Goal: Task Accomplishment & Management: Manage account settings

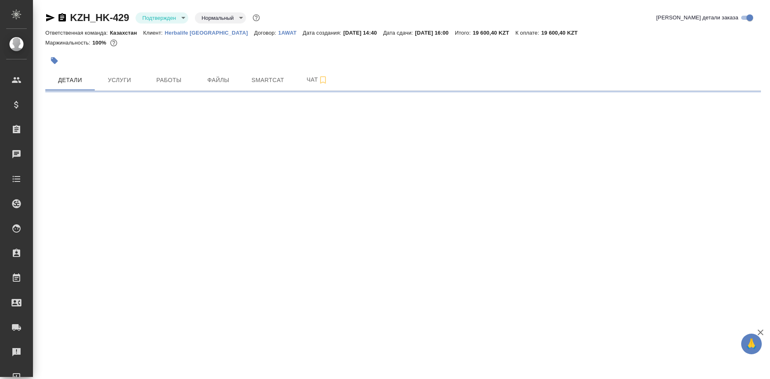
select select "RU"
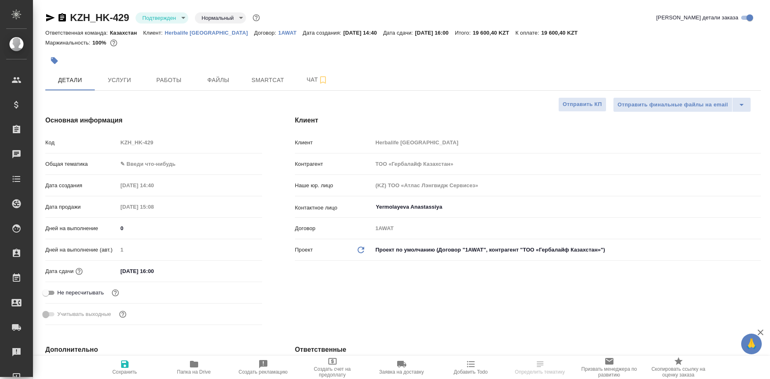
type textarea "x"
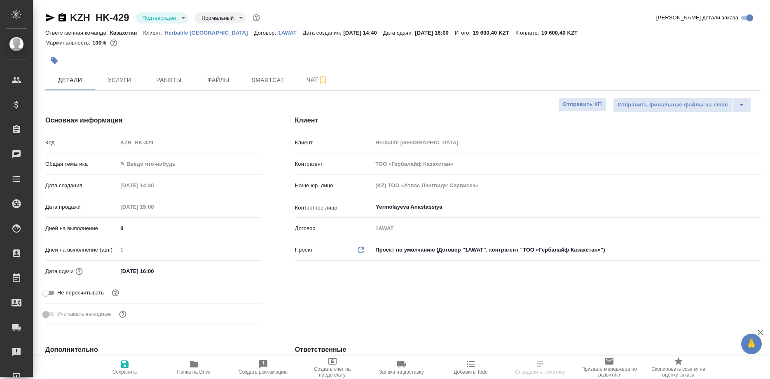
type textarea "x"
click at [271, 84] on span "Smartcat" at bounding box center [268, 80] width 40 height 10
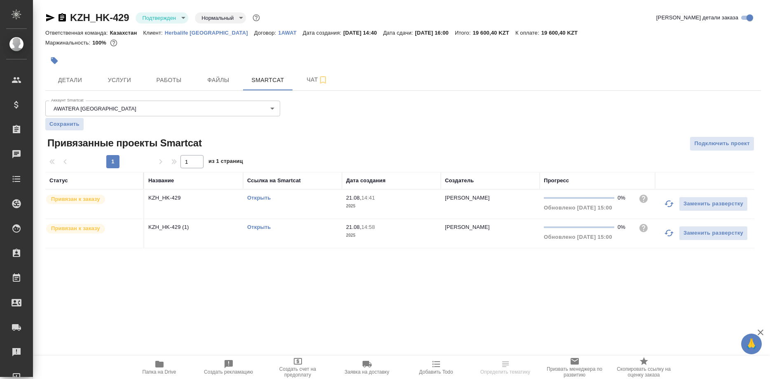
click at [260, 195] on link "Открыть" at bounding box center [258, 197] width 23 height 6
click at [259, 197] on link "Открыть" at bounding box center [258, 197] width 23 height 6
click at [258, 200] on link "Открыть" at bounding box center [258, 197] width 23 height 6
click at [261, 225] on link "Открыть" at bounding box center [258, 227] width 23 height 6
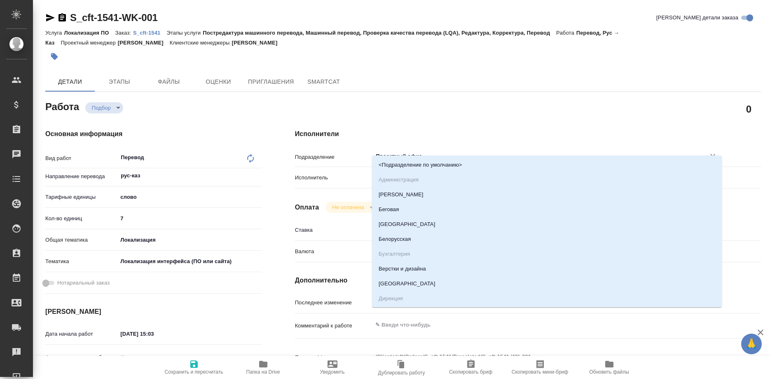
click at [440, 151] on input "Проектный офис" at bounding box center [533, 156] width 317 height 10
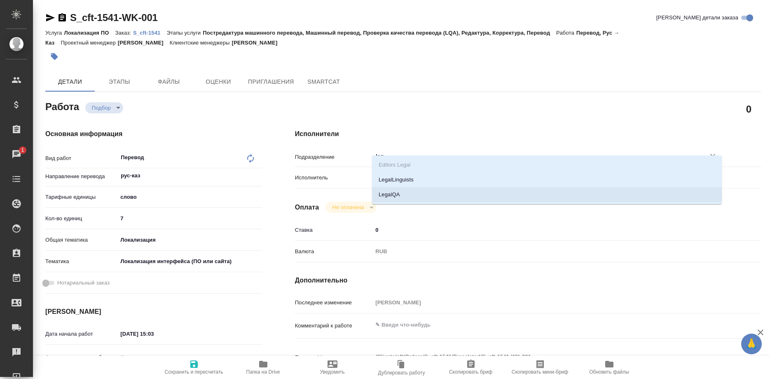
click at [374, 194] on li "LegalQA" at bounding box center [547, 194] width 350 height 15
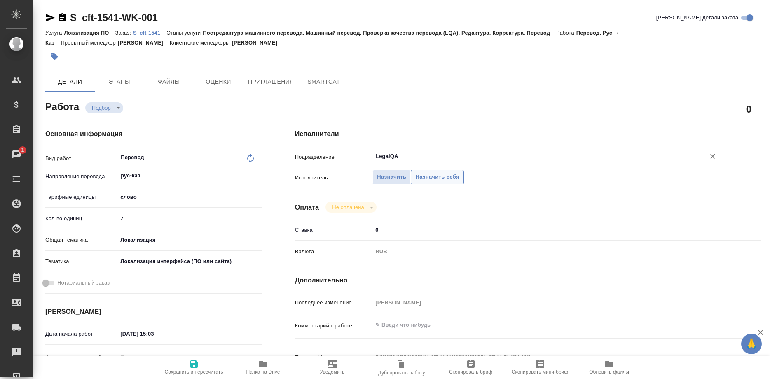
type input "LegalQA"
click at [429, 172] on span "Назначить себя" at bounding box center [437, 176] width 44 height 9
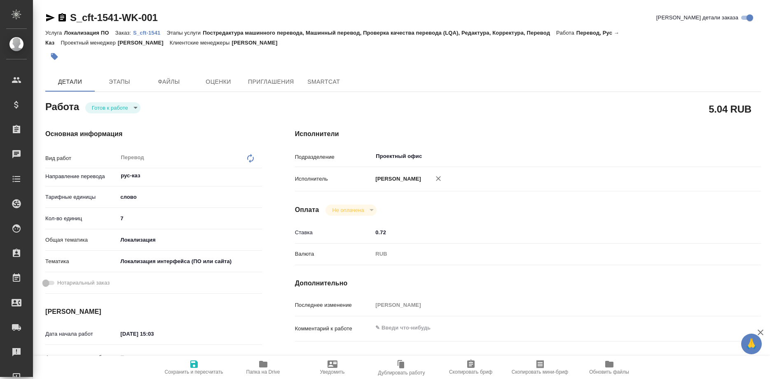
type textarea "x"
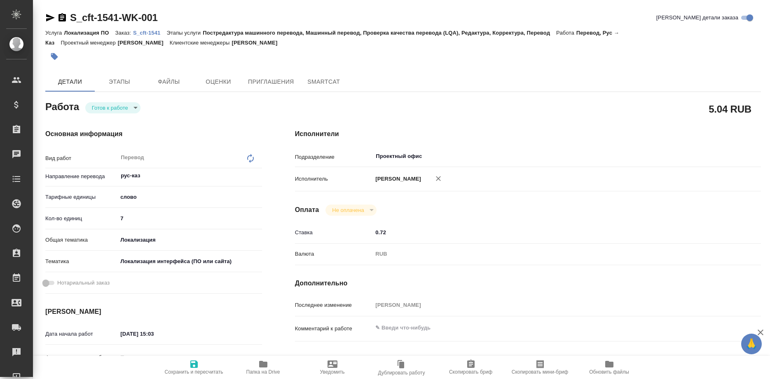
type textarea "x"
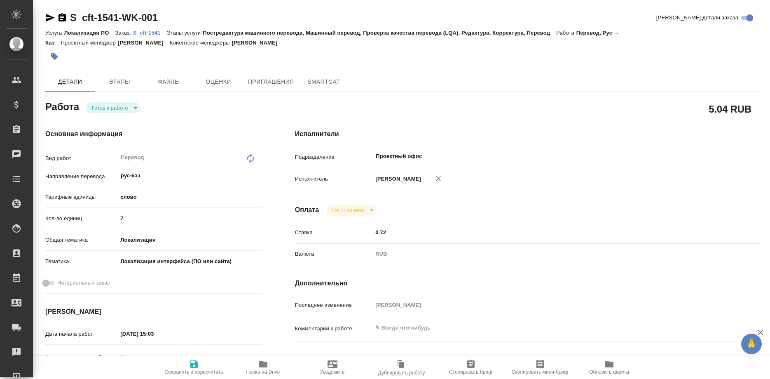
type textarea "x"
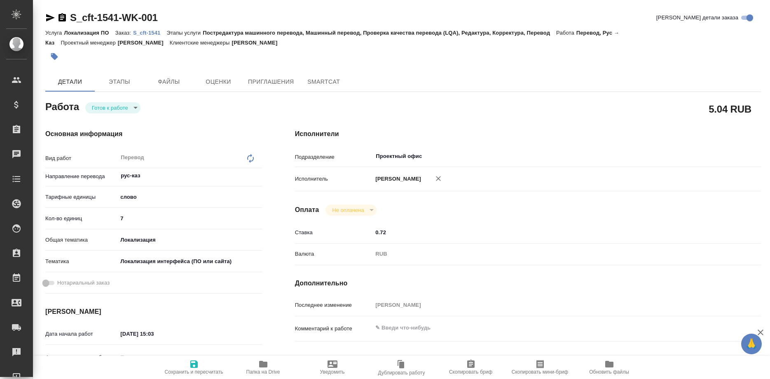
type textarea "x"
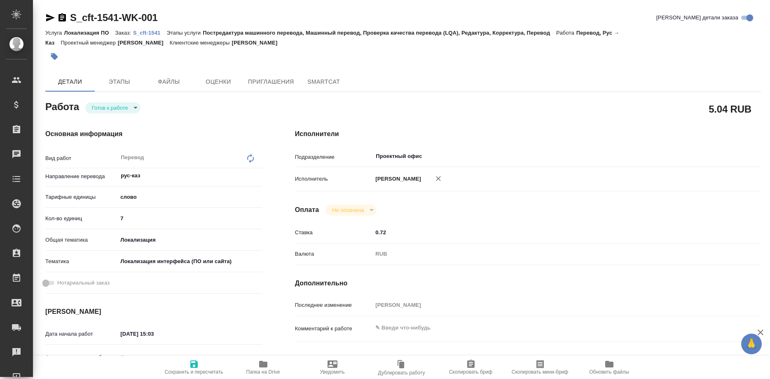
type textarea "x"
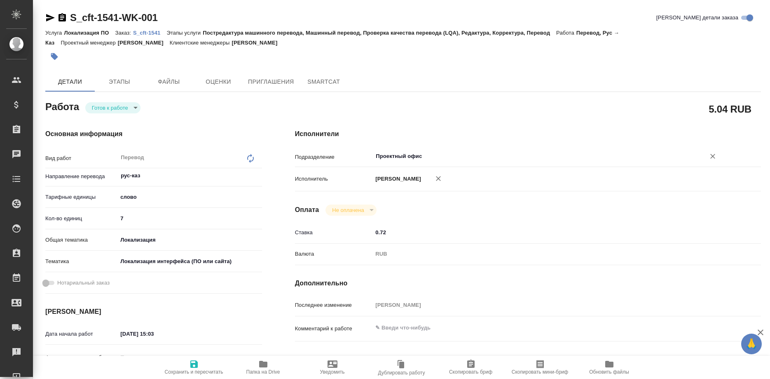
type textarea "x"
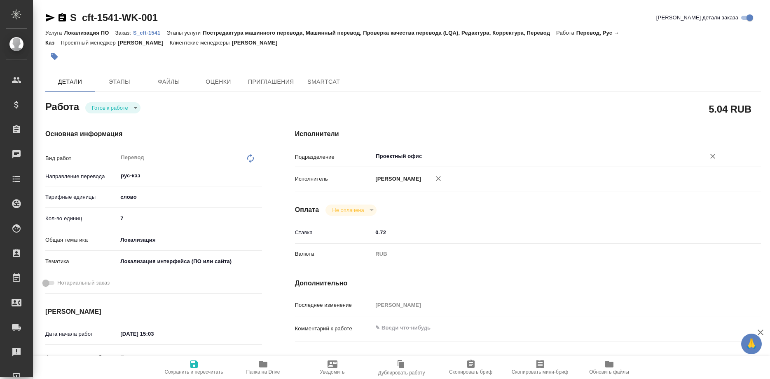
click at [443, 151] on input "Проектный офис" at bounding box center [533, 156] width 317 height 10
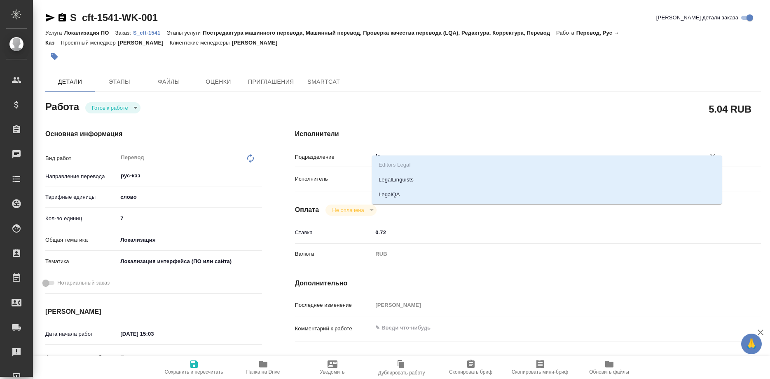
type input "leg"
click at [389, 194] on li "LegalQA" at bounding box center [547, 194] width 350 height 15
type textarea "x"
type input "LegalQA"
type textarea "x"
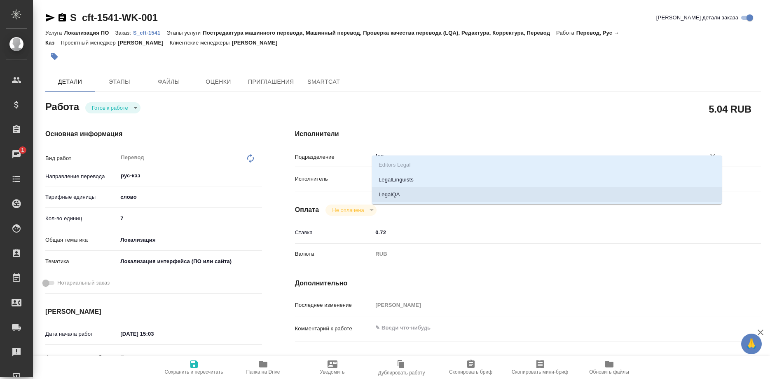
type textarea "x"
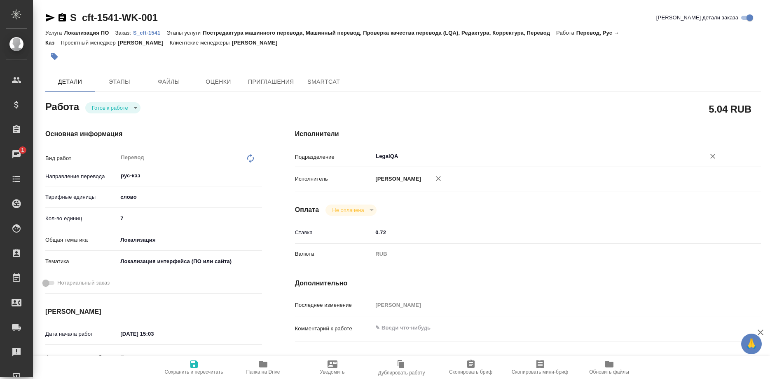
type input "LegalQA"
click at [194, 365] on icon "button" at bounding box center [194, 364] width 10 height 10
type textarea "x"
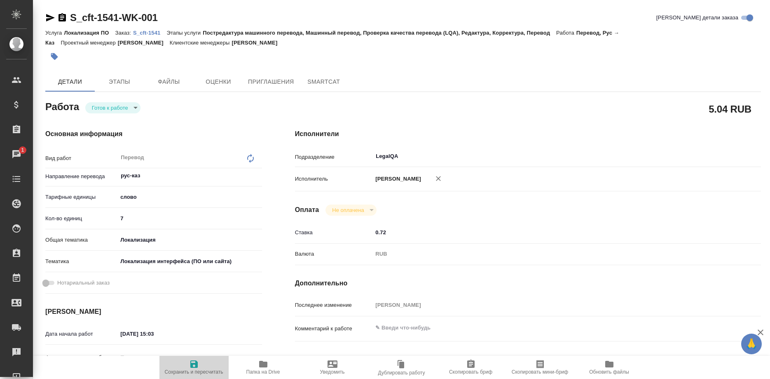
type textarea "x"
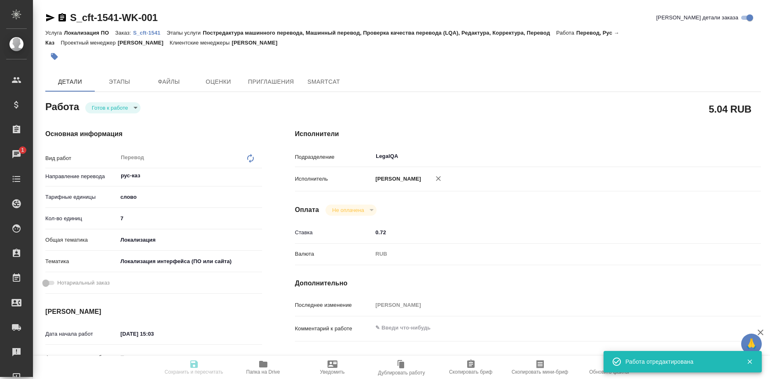
type input "readyForWork"
type textarea "Перевод"
type textarea "x"
type input "рус-каз"
type input "5a8b1489cc6b4906c91bfd90"
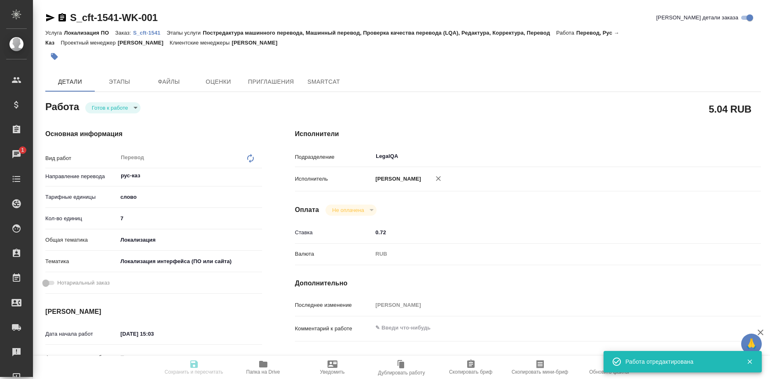
type input "7"
type input "local"
type input "5a8b8b956a9677013d343e0d"
type input "21.08.2025 15:03"
type input "[DATE] 19:00"
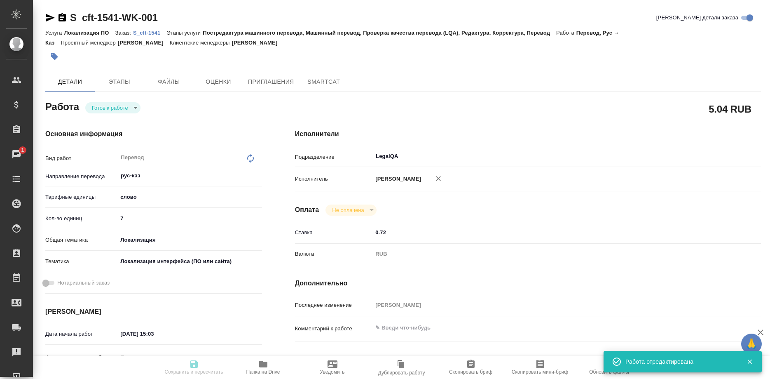
type input "22.08.2025 14:00"
type input "LegalQA"
type input "notPayed"
type input "0.72"
type input "RUB"
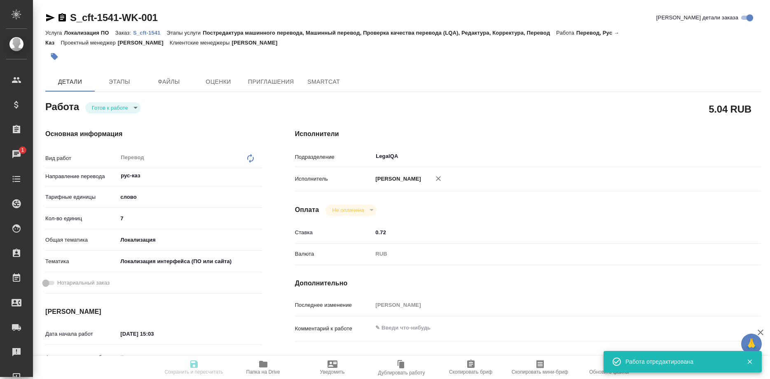
type input "[PERSON_NAME]"
type textarea "x"
type textarea "/Clients/cft/Orders/S_cft-1541/Translated/S_cft-1541-WK-001"
type textarea "x"
type input "S_cft-1541"
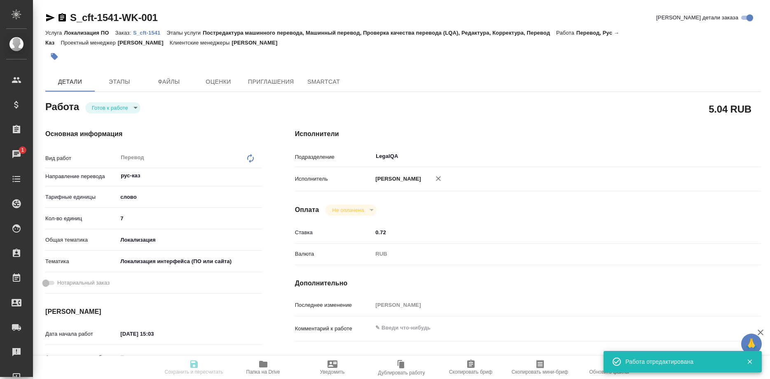
type input "Локализация ПО"
type input "Постредактура машинного перевода, Машинный перевод, Проверка качества перевода …"
type input "[PERSON_NAME]"
type input "/Clients/cft/Orders/S_cft-1541"
type textarea "x"
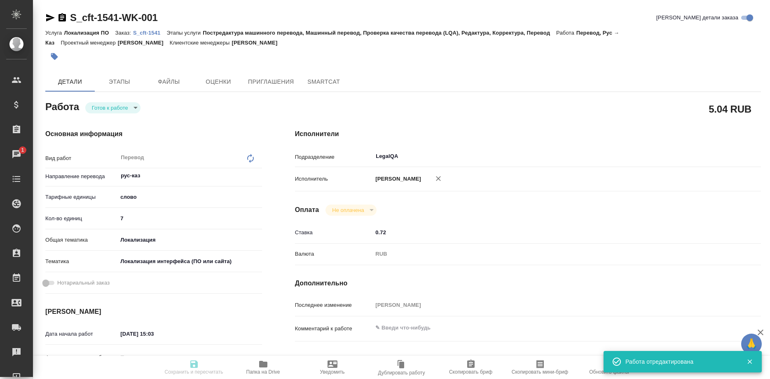
type textarea "https://smartcat.com/projects/c801191b-4984-4143-a09d-71483f0c7448/files (ЮЛ-ЗК…"
type textarea "x"
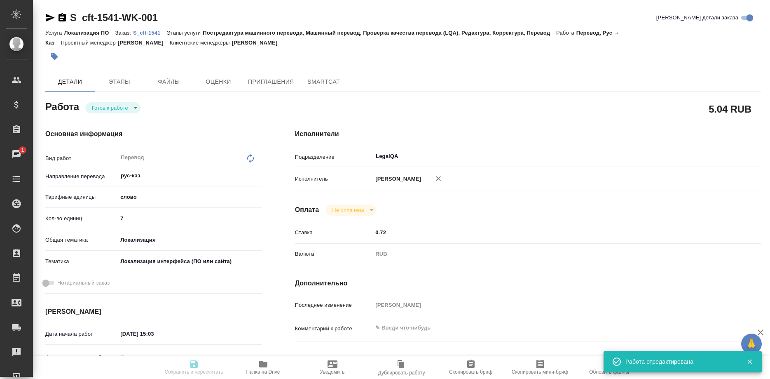
type textarea "x"
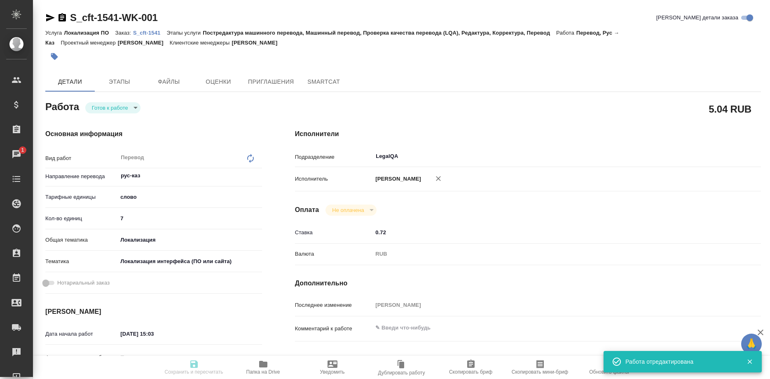
type textarea "x"
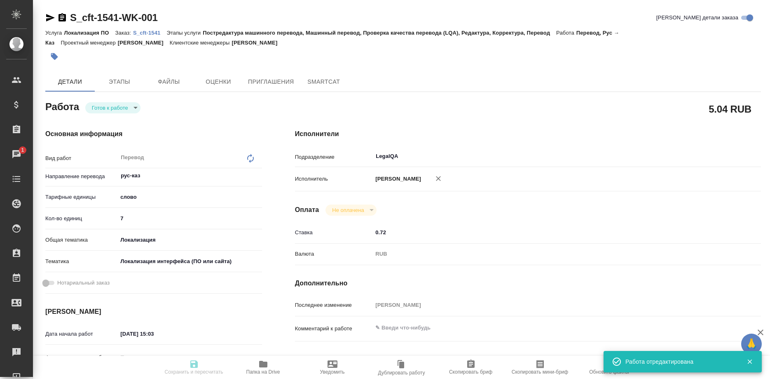
type textarea "x"
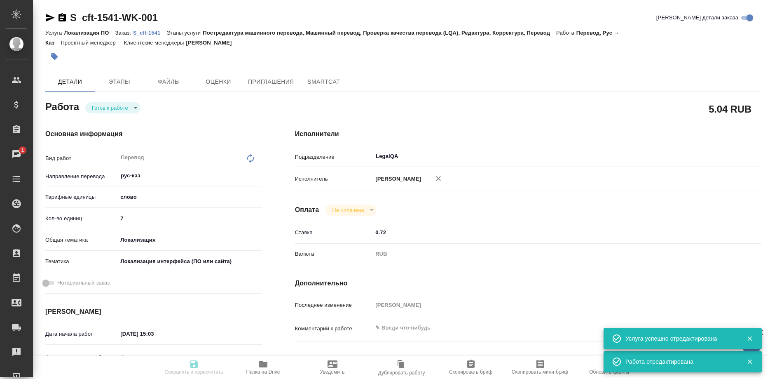
type textarea "x"
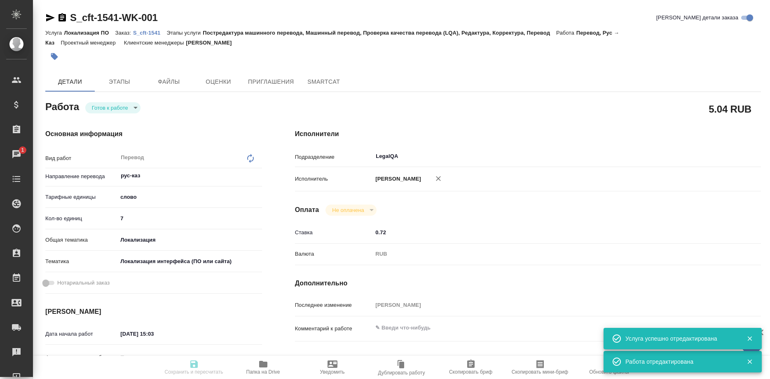
type textarea "x"
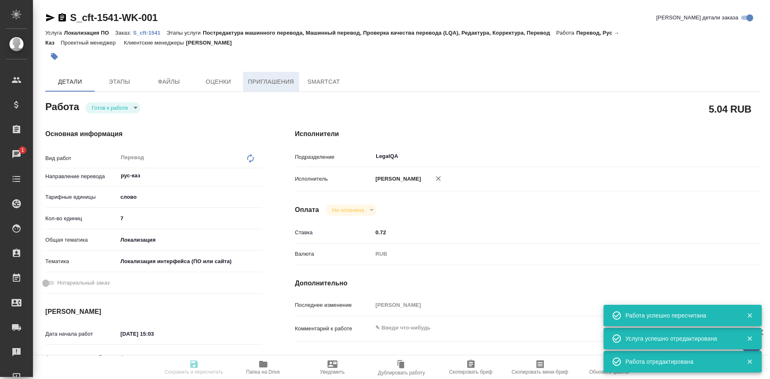
type input "readyForWork"
type textarea "Перевод"
type textarea "x"
type input "рус-каз"
type input "5a8b1489cc6b4906c91bfd90"
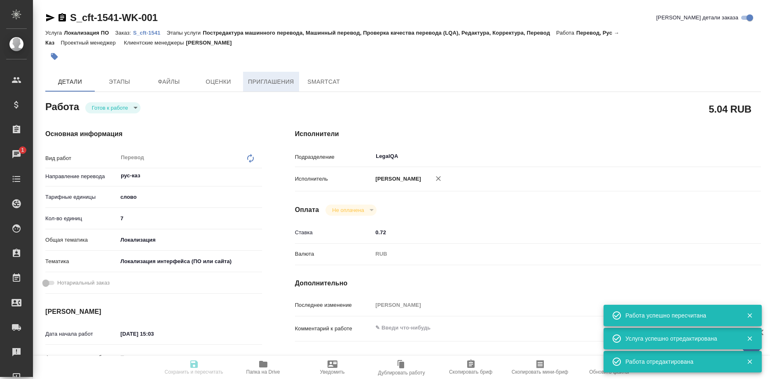
type input "7"
type input "local"
type input "5a8b8b956a9677013d343e0d"
type input "21.08.2025 15:03"
type input "[DATE] 19:00"
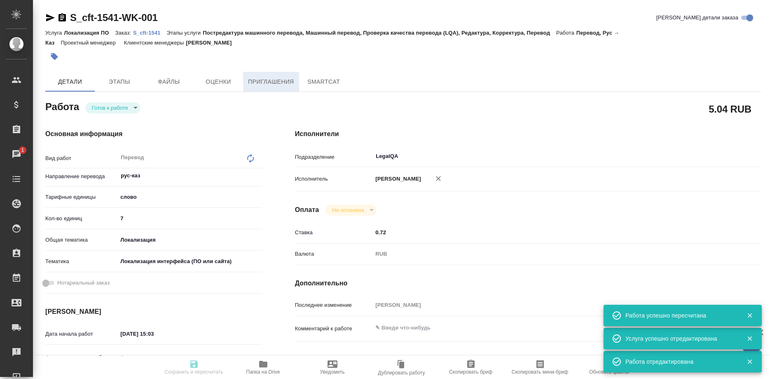
type input "22.08.2025 14:00"
type input "LegalQA"
type input "notPayed"
type input "0.72"
type input "RUB"
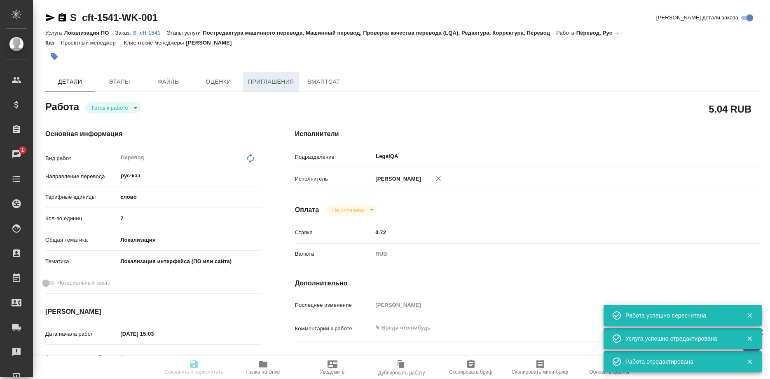
type input "[PERSON_NAME]"
type textarea "x"
type textarea "/Clients/cft/Orders/S_cft-1541/Translated/S_cft-1541-WK-001"
type textarea "x"
type input "S_cft-1541"
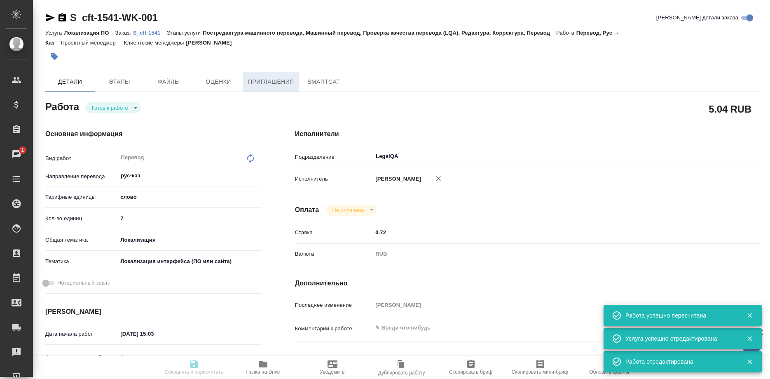
type input "Локализация ПО"
type input "Постредактура машинного перевода, Машинный перевод, Проверка качества перевода …"
type input "[PERSON_NAME]"
type input "/Clients/cft/Orders/S_cft-1541"
type textarea "x"
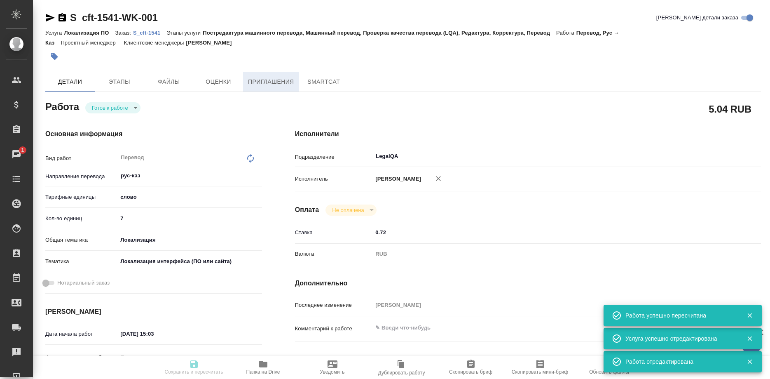
type textarea "https://smartcat.com/projects/c801191b-4984-4143-a09d-71483f0c7448/files (ЮЛ-ЗК…"
type textarea "x"
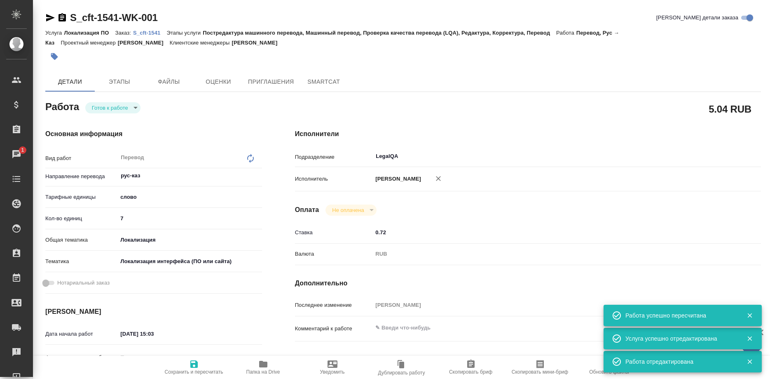
type textarea "x"
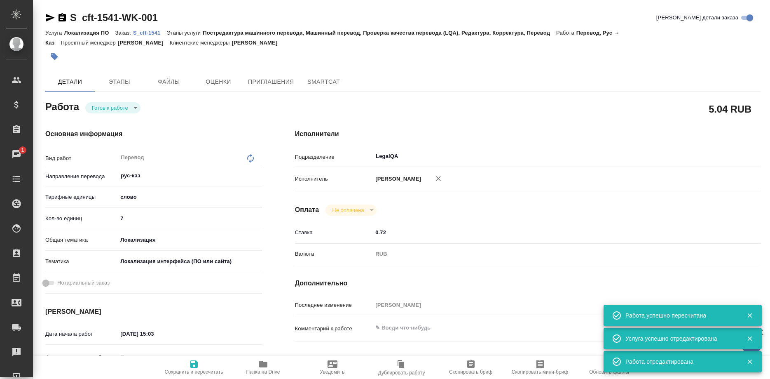
type textarea "x"
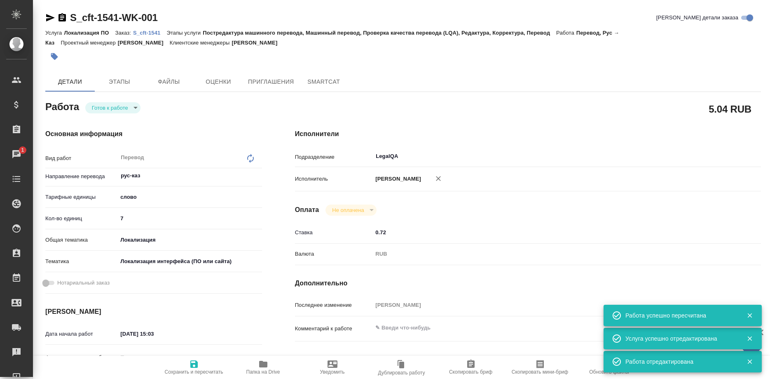
type textarea "x"
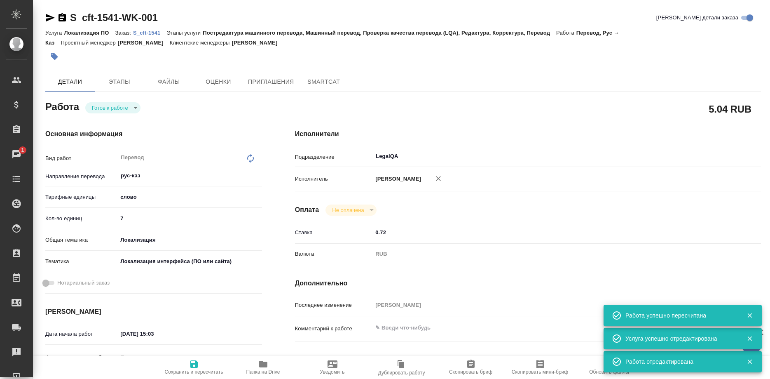
type textarea "x"
click at [152, 34] on p "S_cft-1541" at bounding box center [149, 33] width 33 height 6
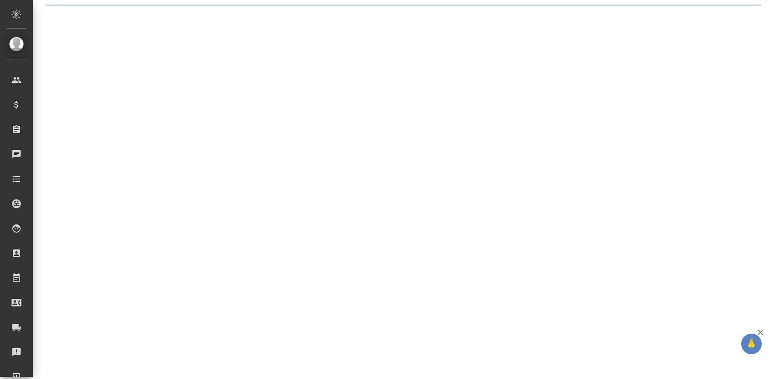
select select "RU"
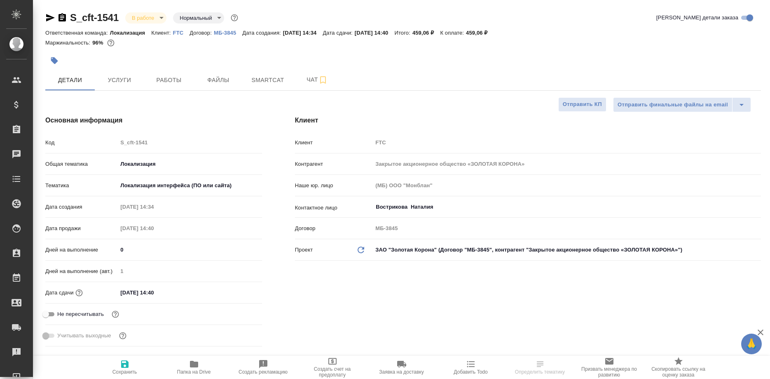
type textarea "x"
click at [171, 85] on span "Работы" at bounding box center [169, 80] width 40 height 10
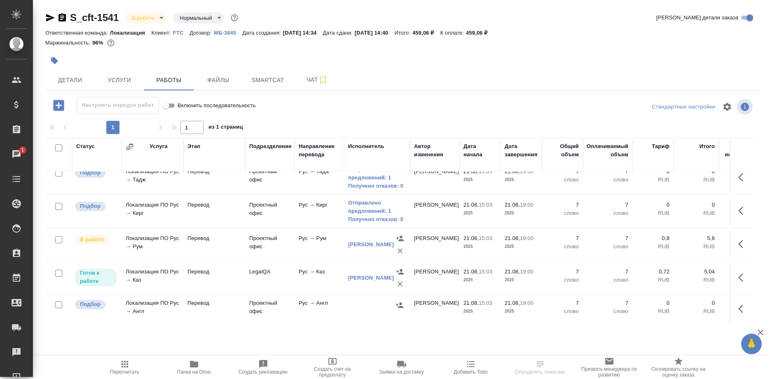
scroll to position [145, 0]
click at [267, 79] on span "Smartcat" at bounding box center [268, 80] width 40 height 10
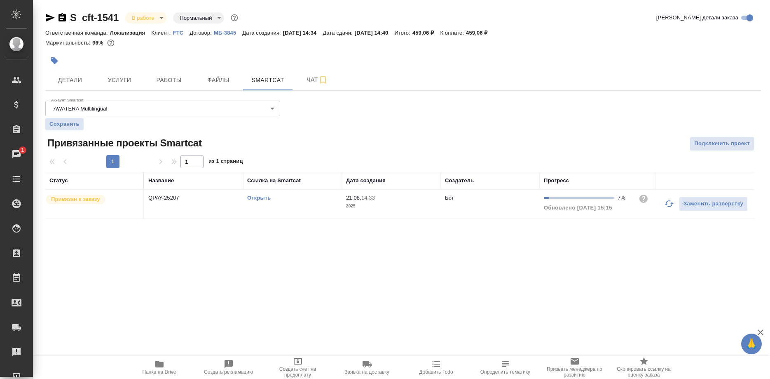
click at [259, 196] on link "Открыть" at bounding box center [258, 197] width 23 height 6
click at [164, 91] on hr at bounding box center [403, 90] width 716 height 0
click at [172, 82] on span "Работы" at bounding box center [169, 80] width 40 height 10
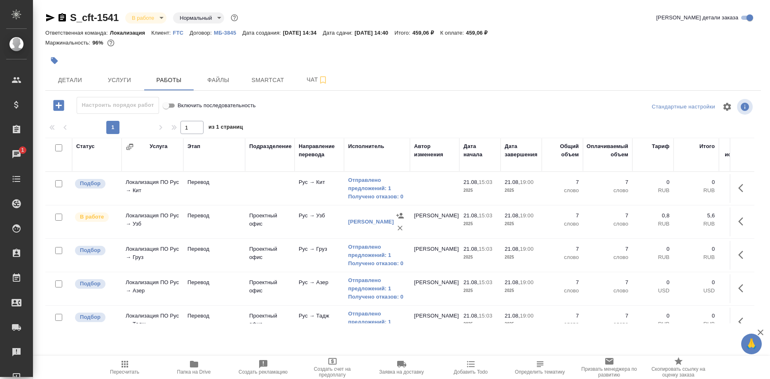
scroll to position [145, 0]
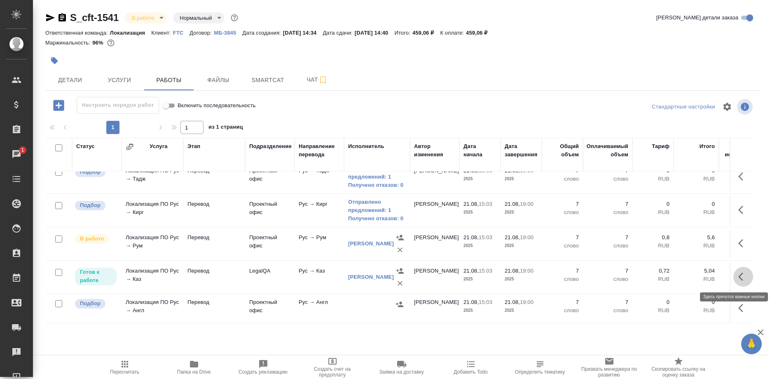
click at [742, 273] on icon "button" at bounding box center [740, 276] width 5 height 8
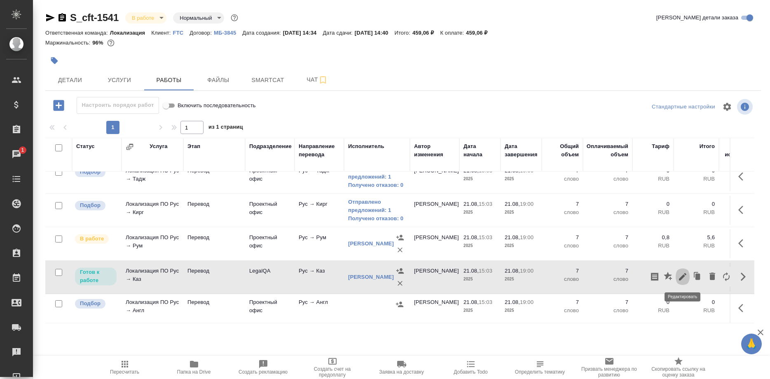
click at [677, 277] on button "button" at bounding box center [683, 277] width 14 height 20
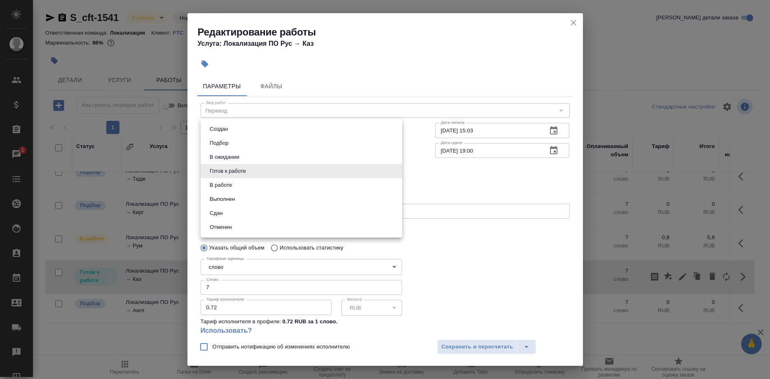
click at [234, 174] on body "🙏 .cls-1 fill:#fff; AWATERA Shirina Sabina Клиенты Спецификации Заказы 1 Чаты T…" at bounding box center [385, 189] width 770 height 379
drag, startPoint x: 215, startPoint y: 209, endPoint x: 218, endPoint y: 212, distance: 4.4
click at [215, 211] on button "Сдан" at bounding box center [216, 212] width 18 height 9
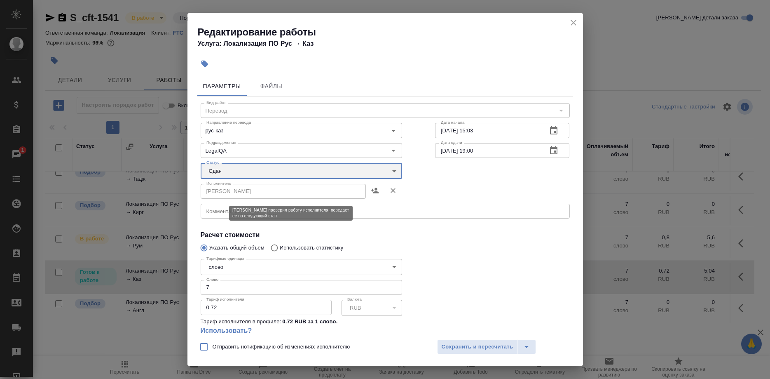
type input "closed"
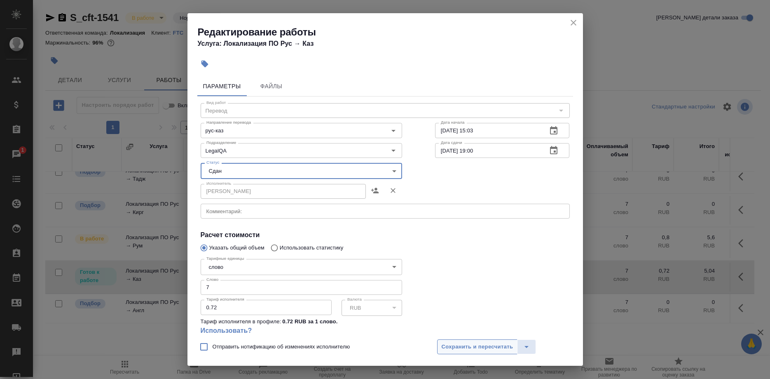
drag, startPoint x: 451, startPoint y: 344, endPoint x: 457, endPoint y: 344, distance: 5.4
click at [452, 344] on span "Сохранить и пересчитать" at bounding box center [478, 346] width 72 height 9
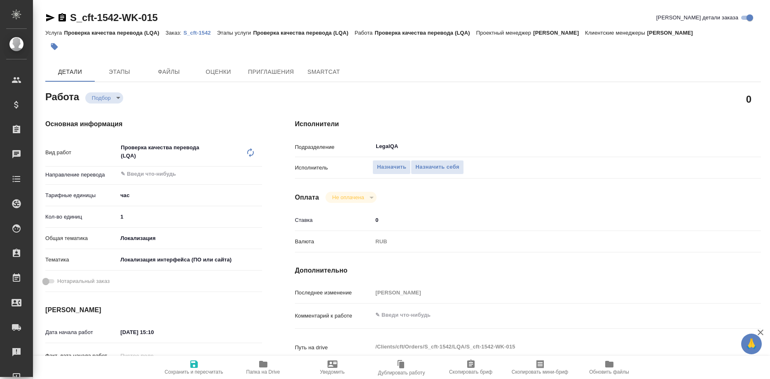
type textarea "x"
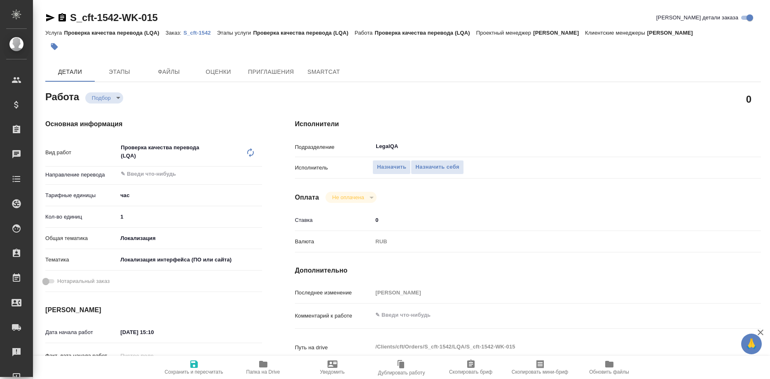
type textarea "x"
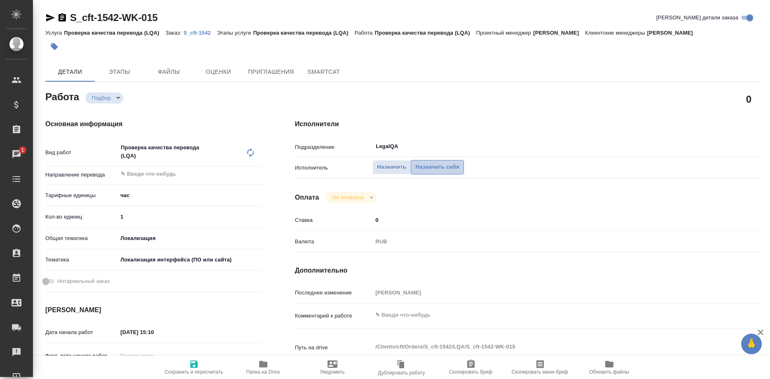
click at [439, 162] on span "Назначить себя" at bounding box center [437, 166] width 44 height 9
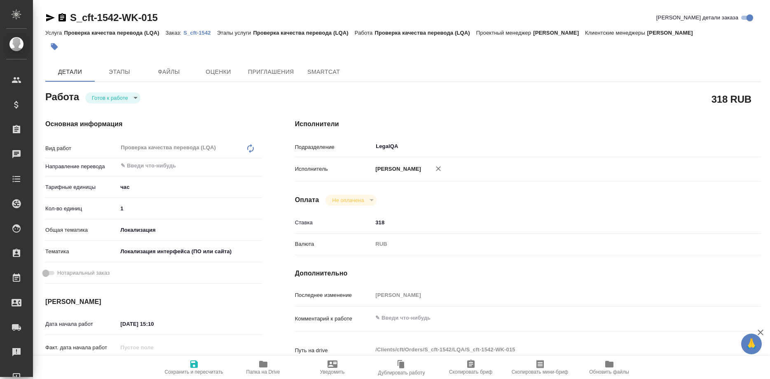
type textarea "x"
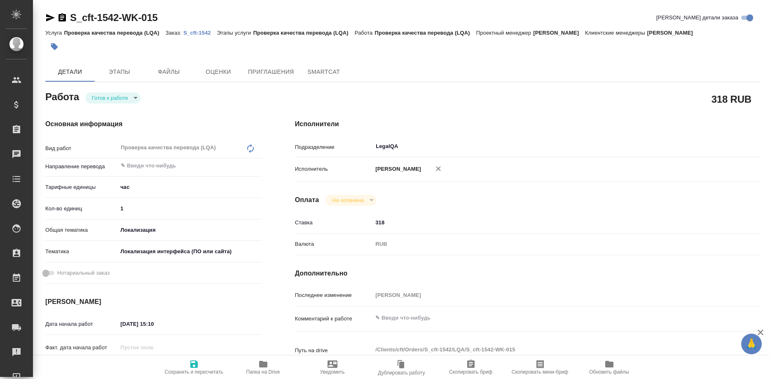
type textarea "x"
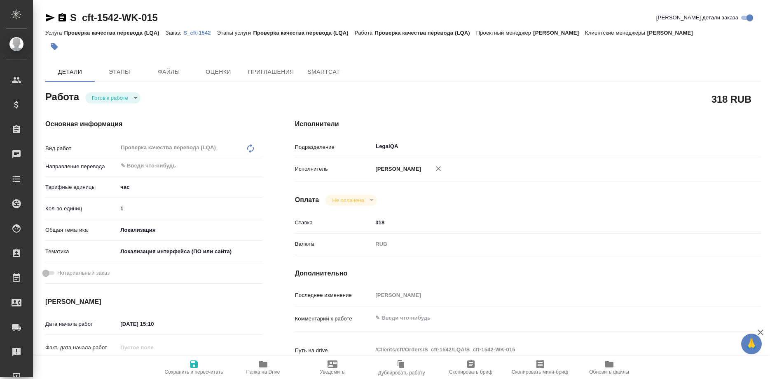
click at [190, 33] on p "S_cft-1542" at bounding box center [199, 33] width 33 height 6
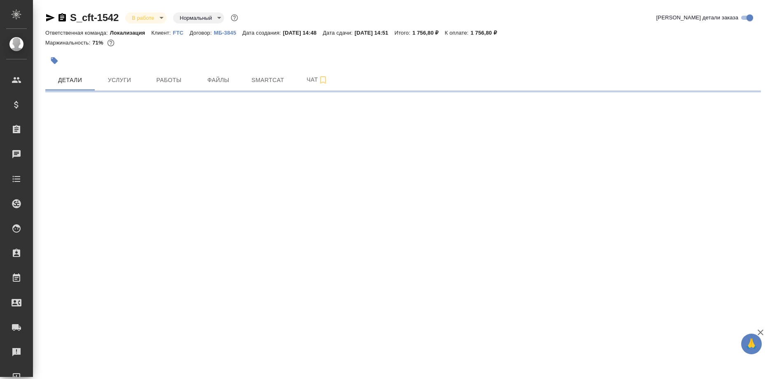
select select "RU"
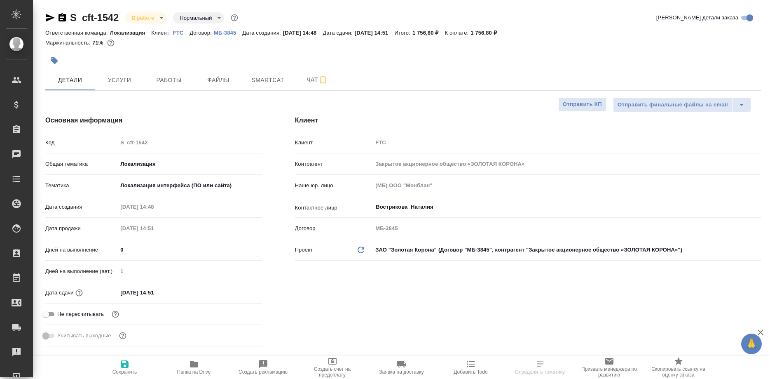
type textarea "x"
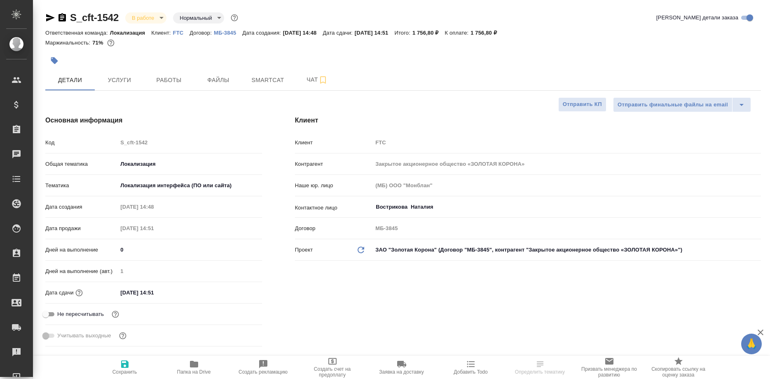
type textarea "x"
click at [171, 82] on span "Работы" at bounding box center [169, 80] width 40 height 10
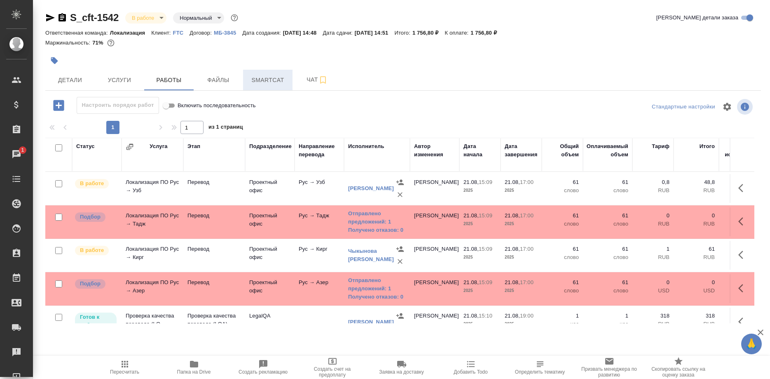
click at [264, 79] on span "Smartcat" at bounding box center [268, 80] width 40 height 10
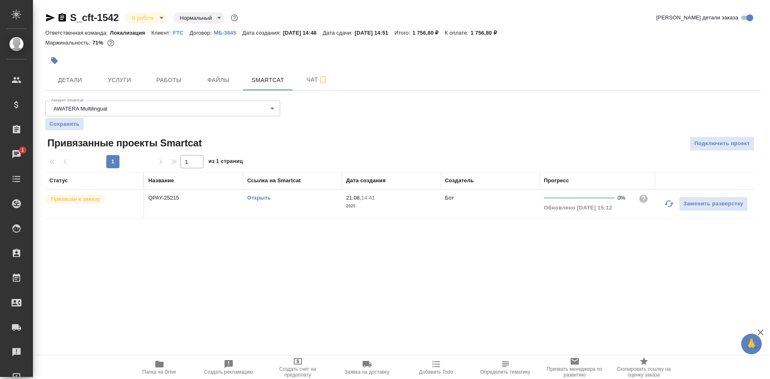
click at [259, 196] on link "Открыть" at bounding box center [258, 197] width 23 height 6
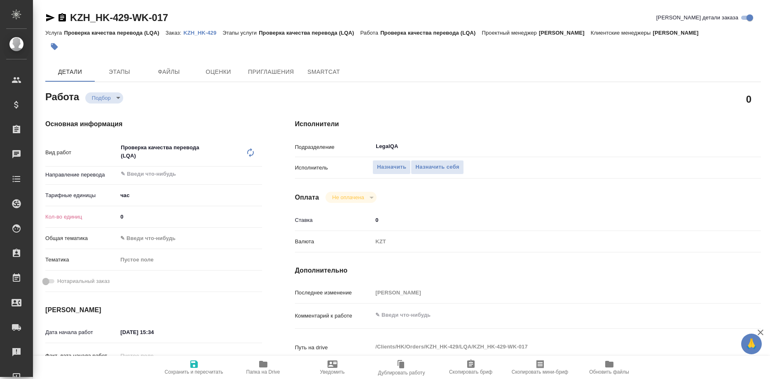
type textarea "x"
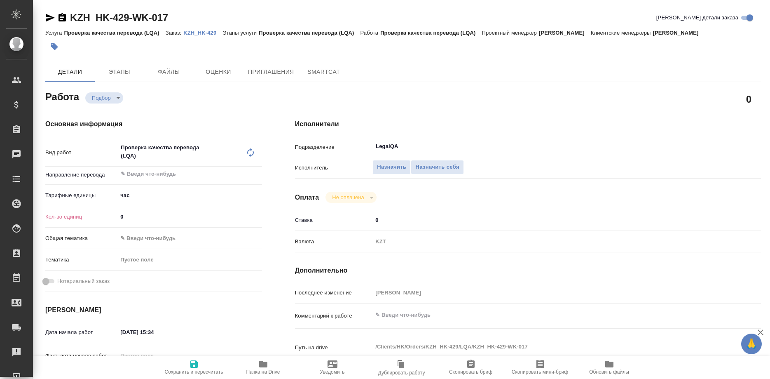
type textarea "x"
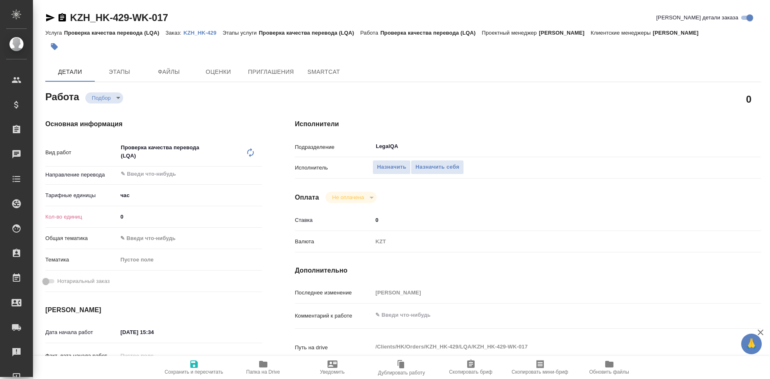
type textarea "x"
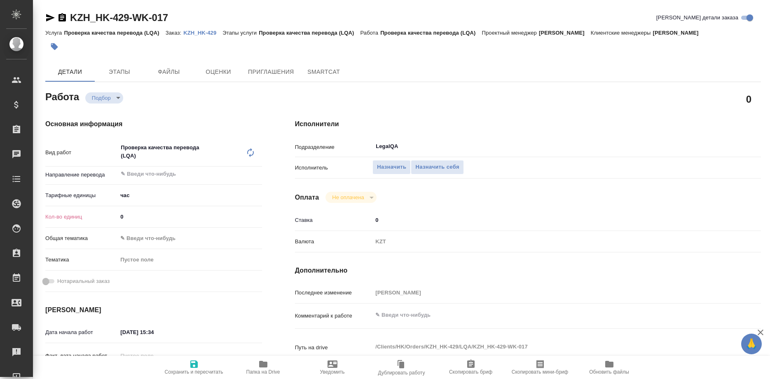
type textarea "x"
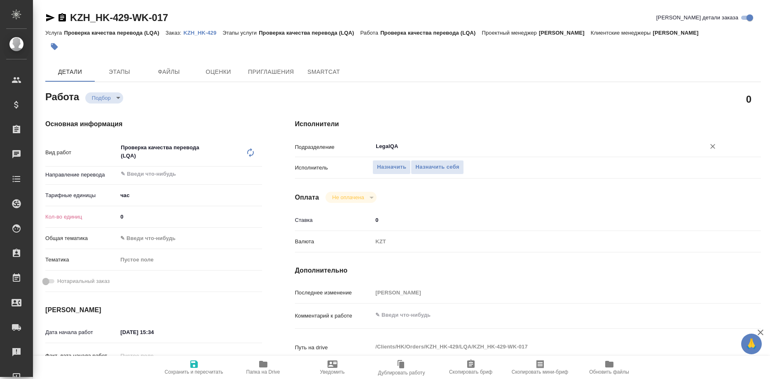
type textarea "x"
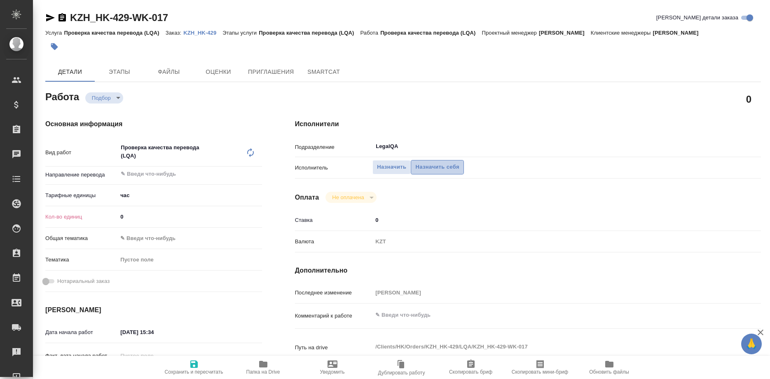
click at [441, 162] on span "Назначить себя" at bounding box center [437, 166] width 44 height 9
type textarea "x"
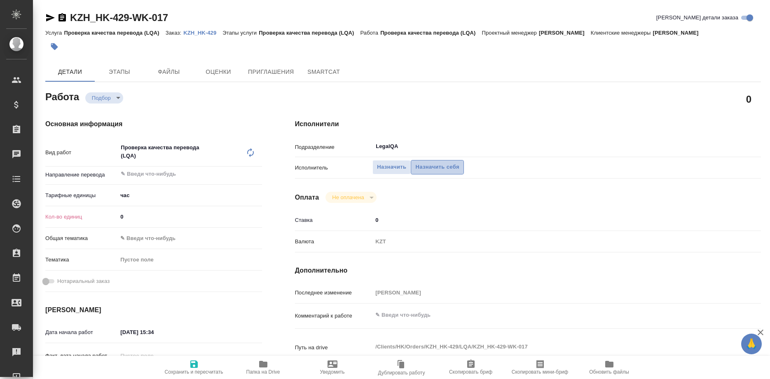
type textarea "x"
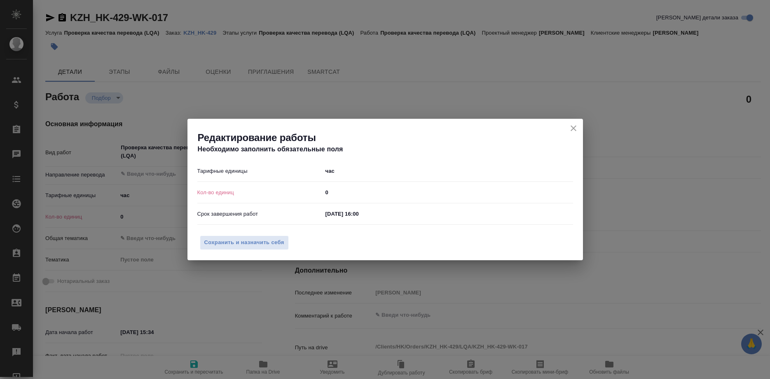
type textarea "x"
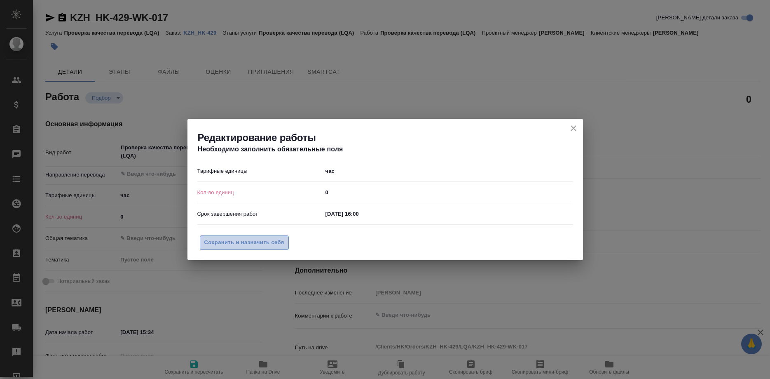
click at [269, 239] on span "Сохранить и назначить себя" at bounding box center [244, 242] width 80 height 9
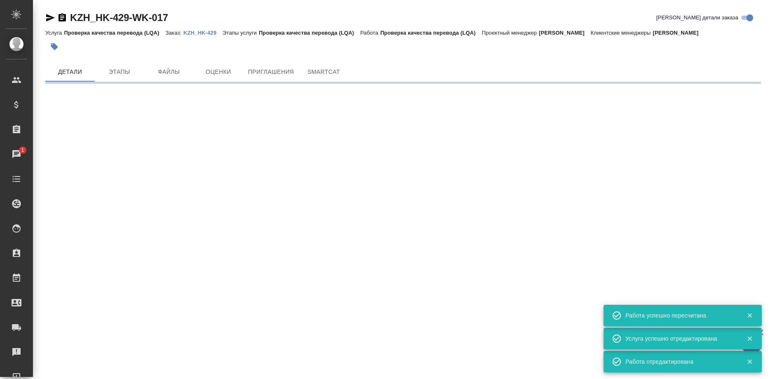
click at [202, 33] on p "KZH_HK-429" at bounding box center [202, 33] width 39 height 6
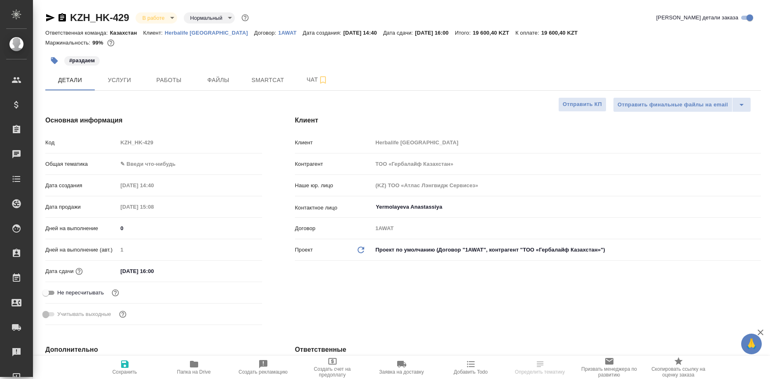
select select "RU"
click at [273, 79] on span "Smartcat" at bounding box center [268, 80] width 40 height 10
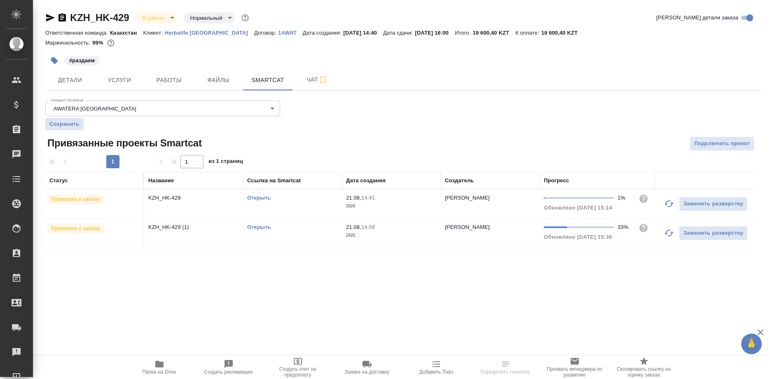
click at [259, 197] on link "Открыть" at bounding box center [258, 197] width 23 height 6
click at [257, 198] on link "Открыть" at bounding box center [258, 197] width 23 height 6
click at [253, 227] on link "Открыть" at bounding box center [258, 227] width 23 height 6
click at [666, 173] on th at bounding box center [704, 180] width 99 height 17
click at [252, 197] on link "Открыть" at bounding box center [258, 197] width 23 height 6
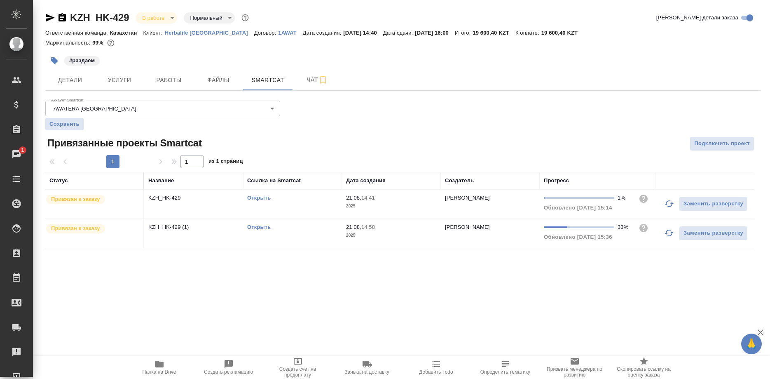
click at [251, 225] on link "Открыть" at bounding box center [258, 227] width 23 height 6
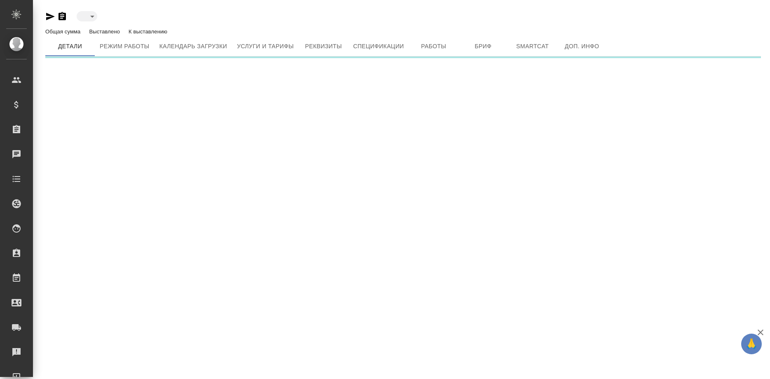
type input "active"
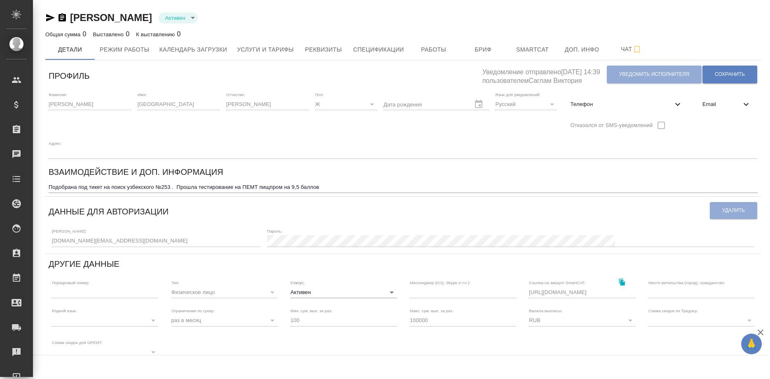
click at [45, 15] on div "Эргашева София Адамбаевна Активен active Общая сумма 0 Выставлено 0 К выставлен…" at bounding box center [403, 262] width 725 height 524
click at [45, 15] on icon "button" at bounding box center [50, 18] width 10 height 10
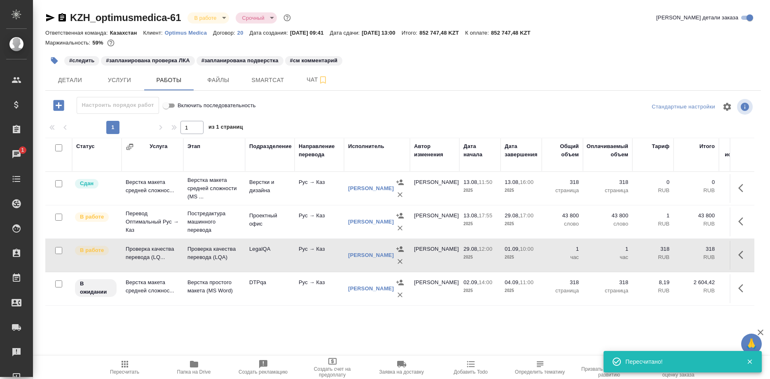
click at [271, 85] on button "Smartcat" at bounding box center [267, 80] width 49 height 21
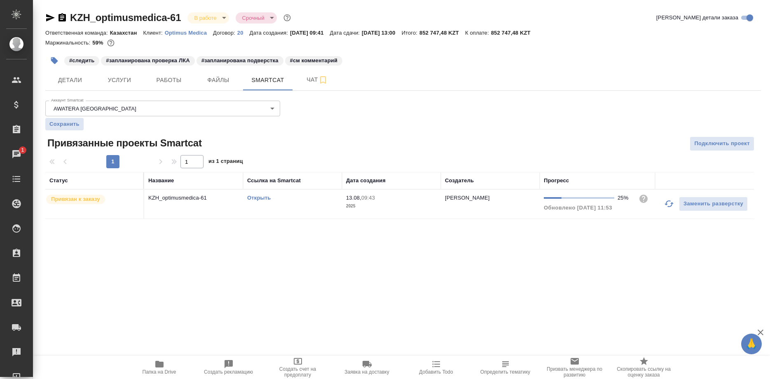
click at [664, 204] on icon "button" at bounding box center [669, 204] width 10 height 10
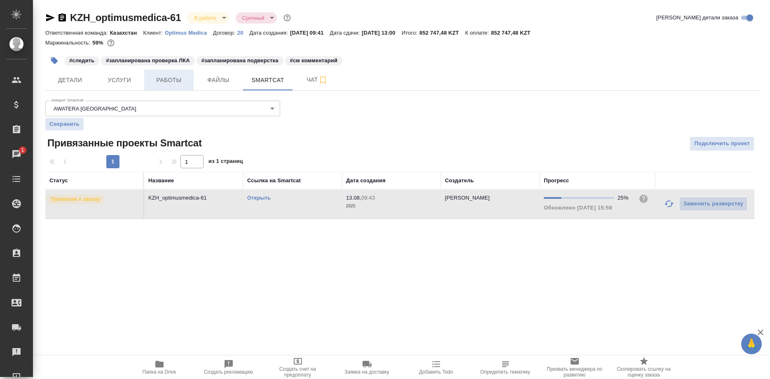
click at [159, 78] on span "Работы" at bounding box center [169, 80] width 40 height 10
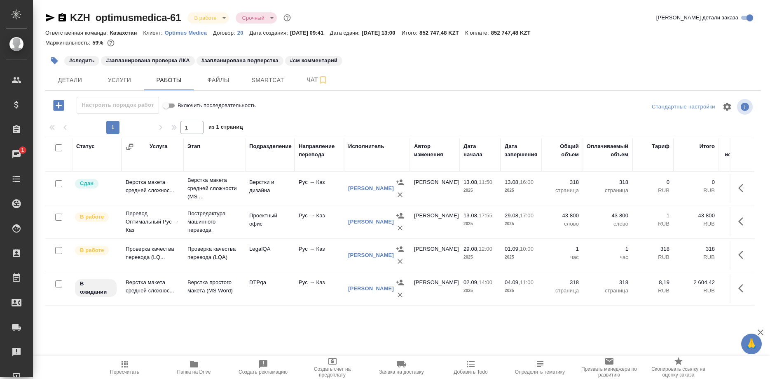
click at [388, 343] on div "KZH_optimusmedica-61 В работе inProgress Срочный urgent Кратко детали заказа От…" at bounding box center [403, 172] width 725 height 344
click at [306, 82] on span "Чат" at bounding box center [318, 80] width 40 height 10
click at [269, 80] on span "Smartcat" at bounding box center [268, 80] width 40 height 10
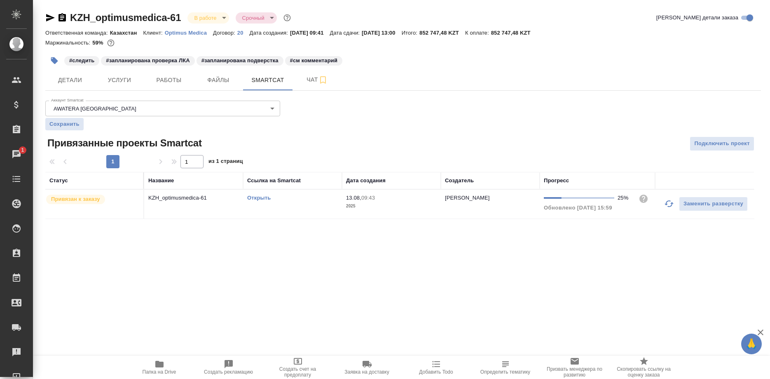
click at [665, 204] on icon "button" at bounding box center [669, 203] width 9 height 7
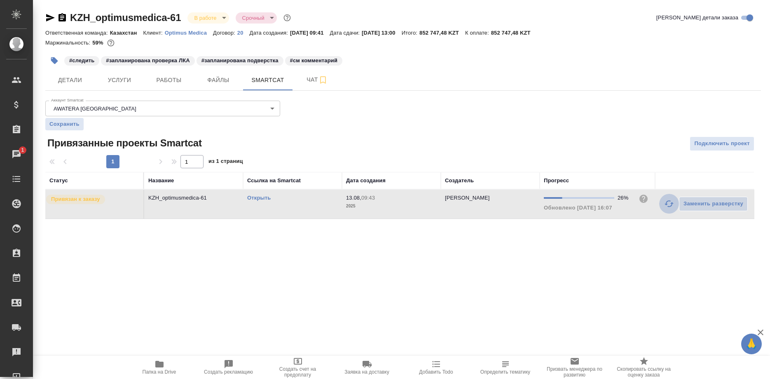
click at [661, 204] on button "button" at bounding box center [669, 204] width 20 height 20
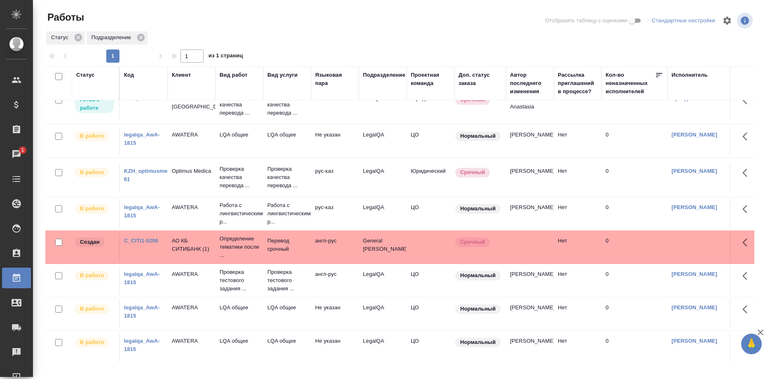
scroll to position [126, 0]
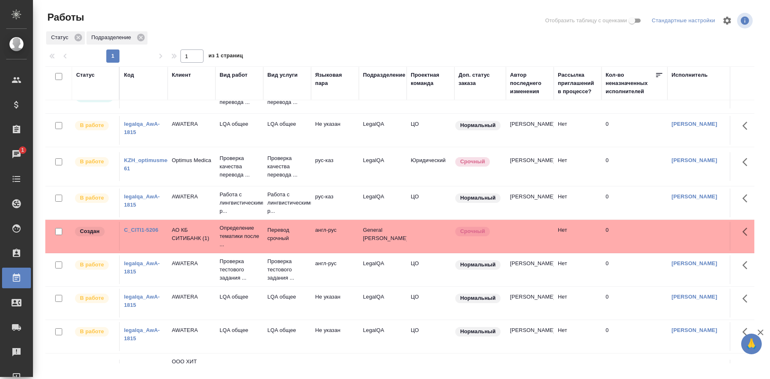
click at [135, 135] on link "legalqa_AwA-1815" at bounding box center [142, 128] width 36 height 14
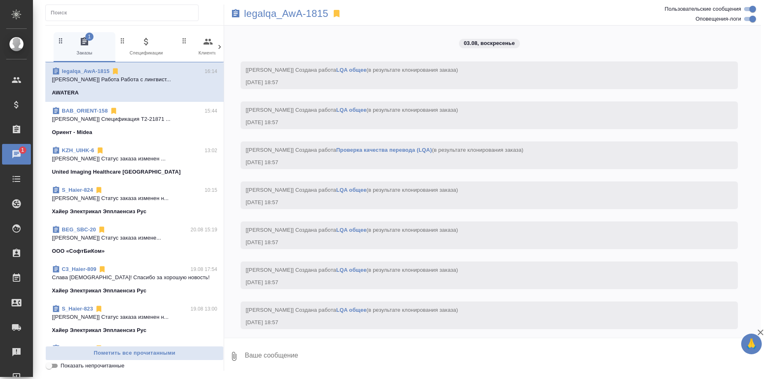
scroll to position [8249, 0]
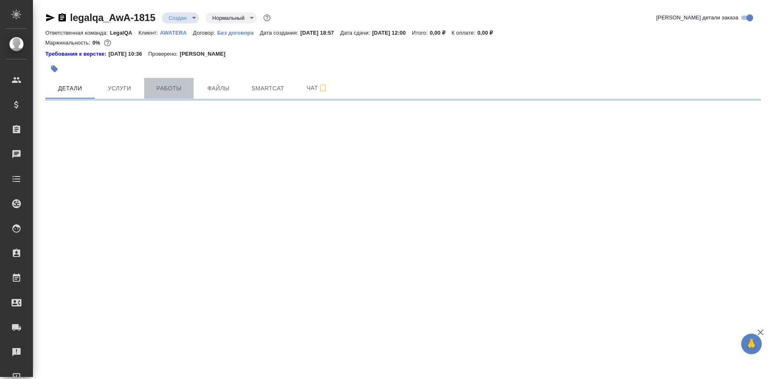
click at [171, 89] on span "Работы" at bounding box center [169, 88] width 40 height 10
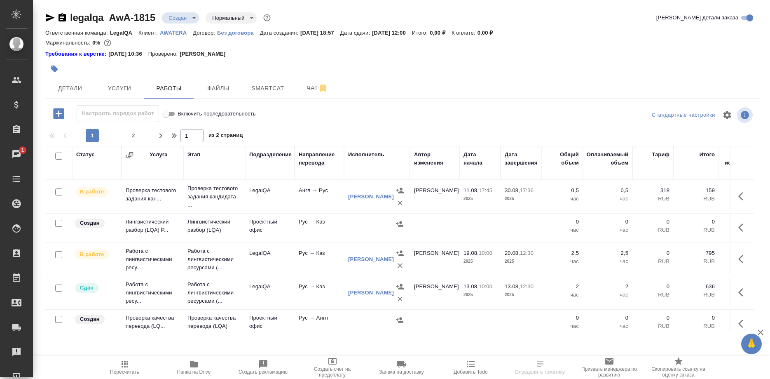
click at [738, 260] on icon "button" at bounding box center [743, 259] width 10 height 10
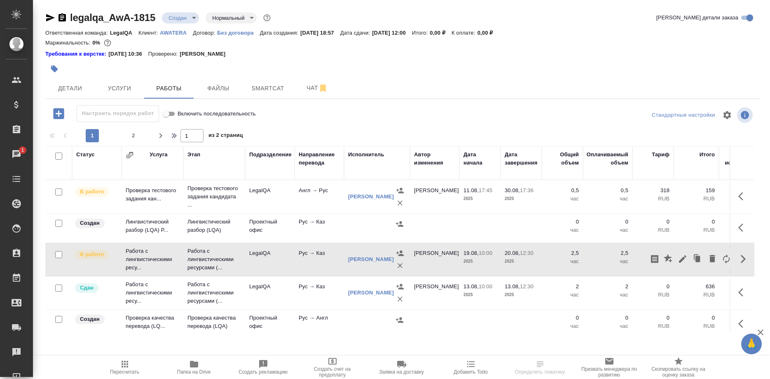
click at [739, 258] on icon "button" at bounding box center [743, 259] width 10 height 10
click at [736, 257] on button "button" at bounding box center [743, 259] width 20 height 20
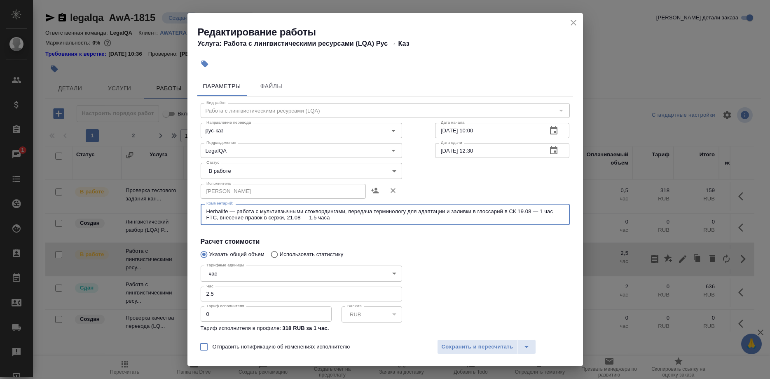
click at [340, 216] on textarea "Herbalife — работа с мультиязычными стоквордингами, передача терминологу для ад…" at bounding box center [385, 214] width 358 height 13
type textarea "Herbalife — работа с мультиязычными стоквордингами, передача терминологу для ад…"
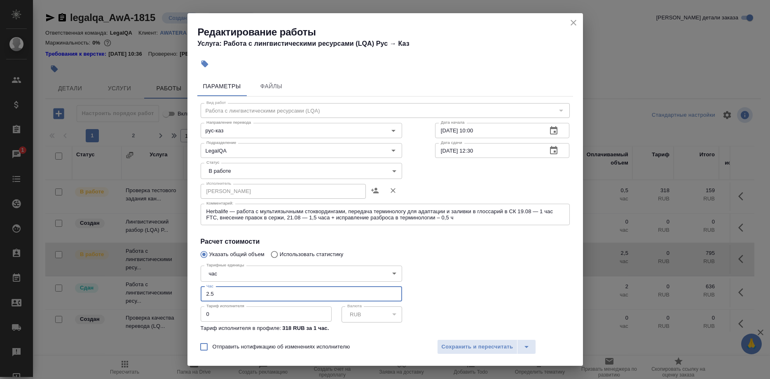
drag, startPoint x: 227, startPoint y: 283, endPoint x: 148, endPoint y: 283, distance: 78.7
click at [201, 286] on input "2.5" at bounding box center [301, 293] width 201 height 15
type input "3"
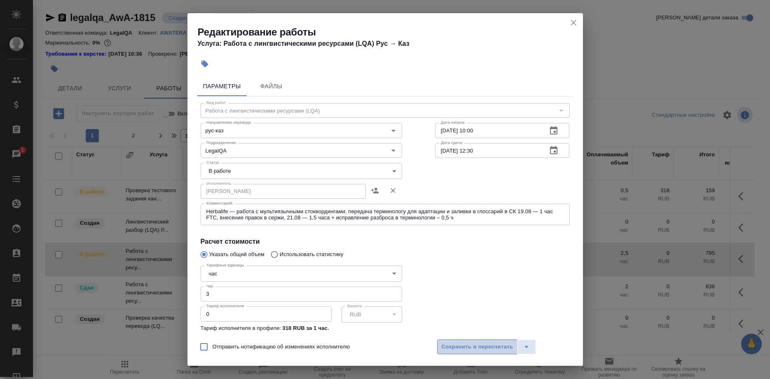
click at [479, 346] on span "Сохранить и пересчитать" at bounding box center [478, 346] width 72 height 9
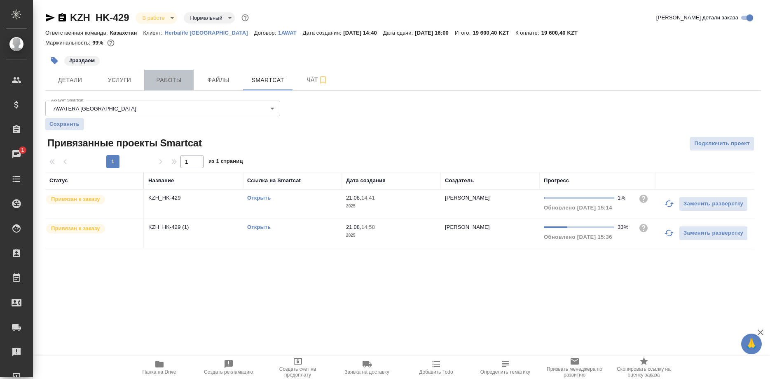
click at [166, 84] on span "Работы" at bounding box center [169, 80] width 40 height 10
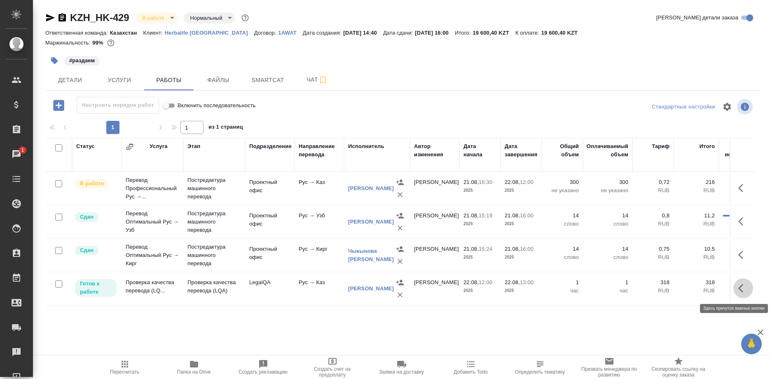
click at [739, 288] on icon "button" at bounding box center [740, 288] width 5 height 8
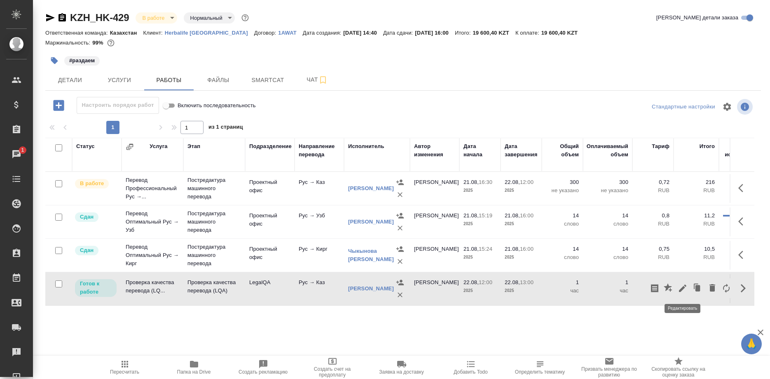
click at [682, 293] on icon "button" at bounding box center [683, 288] width 10 height 10
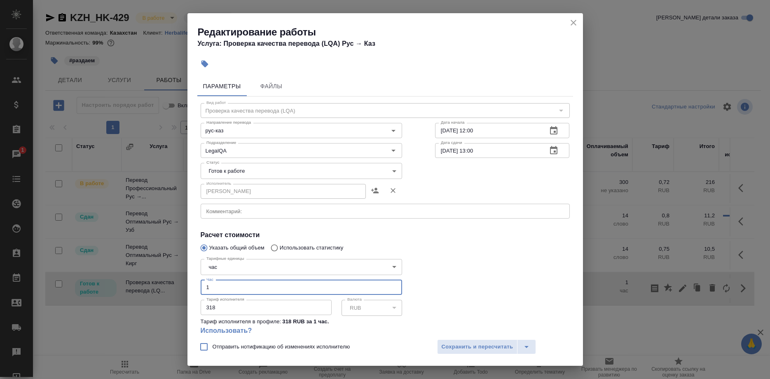
drag, startPoint x: 225, startPoint y: 276, endPoint x: 183, endPoint y: 274, distance: 42.1
click at [201, 280] on input "1" at bounding box center [301, 287] width 201 height 15
type input "0.2"
click at [261, 172] on body "🙏 .cls-1 fill:#fff; AWATERA Shirina Sabina Клиенты Спецификации Заказы 1 Чаты T…" at bounding box center [385, 189] width 770 height 379
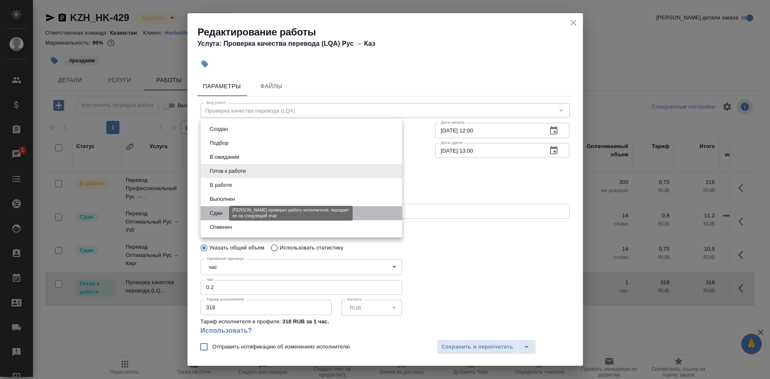
click at [220, 208] on button "Сдан" at bounding box center [216, 212] width 18 height 9
type input "closed"
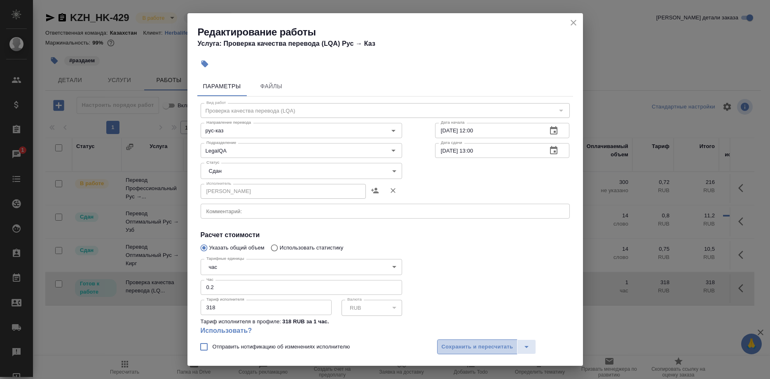
click at [455, 348] on span "Сохранить и пересчитать" at bounding box center [478, 346] width 72 height 9
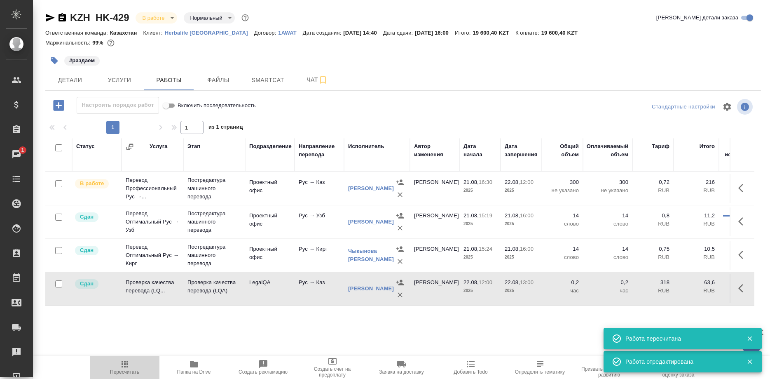
click at [125, 366] on icon "button" at bounding box center [125, 364] width 7 height 7
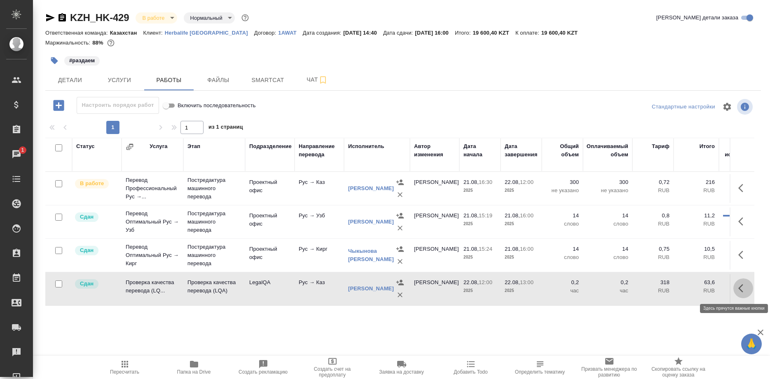
drag, startPoint x: 737, startPoint y: 289, endPoint x: 736, endPoint y: 279, distance: 10.0
click at [738, 289] on button "button" at bounding box center [743, 288] width 20 height 20
click at [682, 287] on icon "button" at bounding box center [683, 288] width 10 height 10
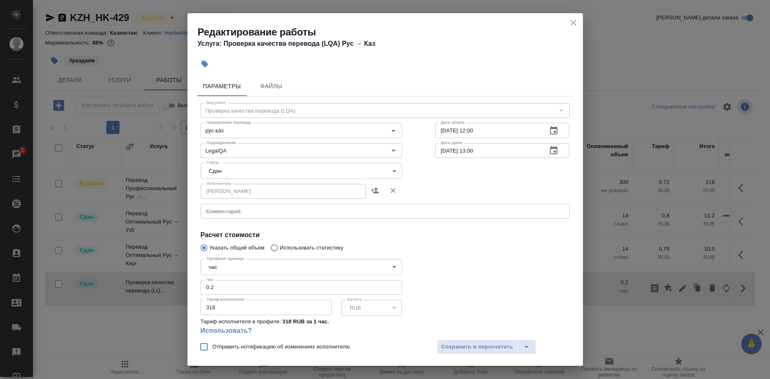
click at [300, 173] on body "🙏 .cls-1 fill:#fff; AWATERA Shirina Sabina Клиенты Спецификации Заказы 1 Чаты T…" at bounding box center [385, 189] width 770 height 379
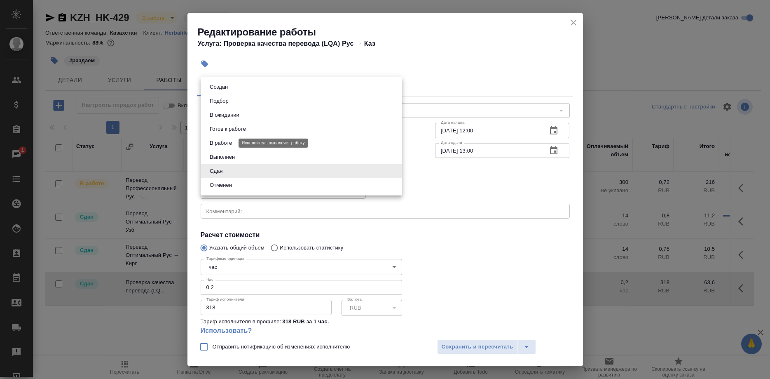
click at [218, 141] on button "В работе" at bounding box center [220, 142] width 27 height 9
type input "inProgress"
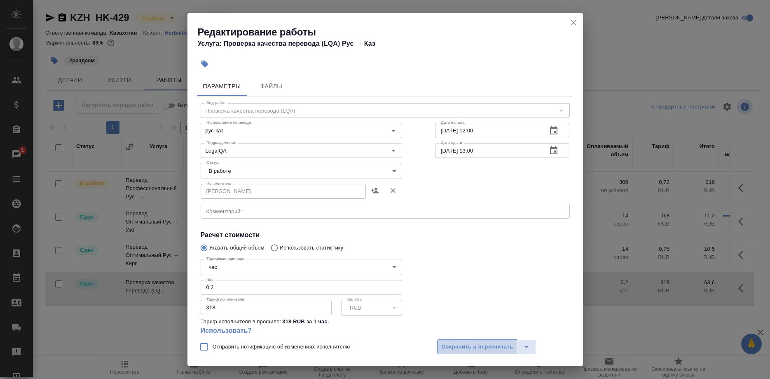
click at [450, 348] on span "Сохранить и пересчитать" at bounding box center [478, 346] width 72 height 9
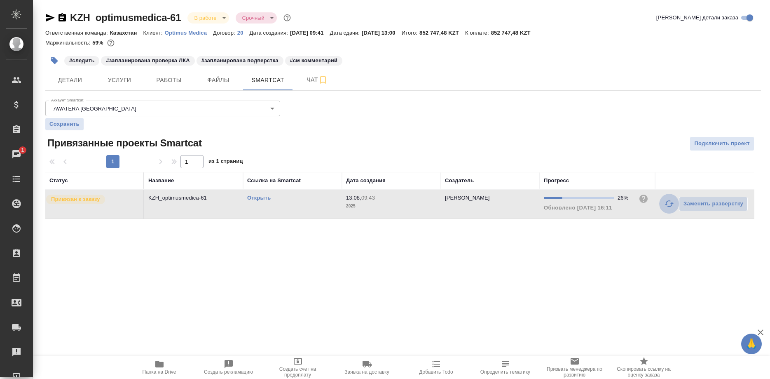
click at [667, 203] on icon "button" at bounding box center [669, 203] width 9 height 7
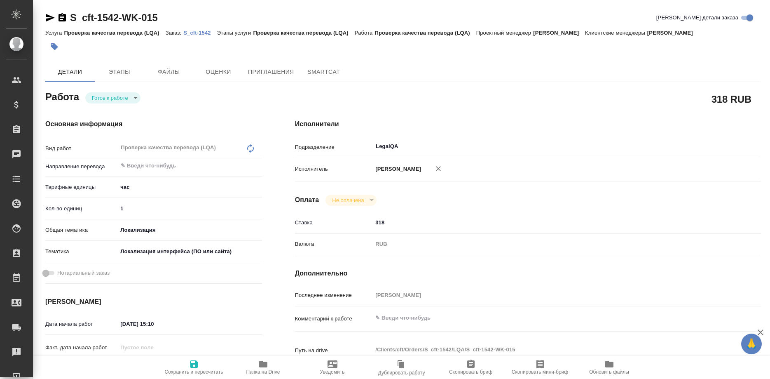
type textarea "x"
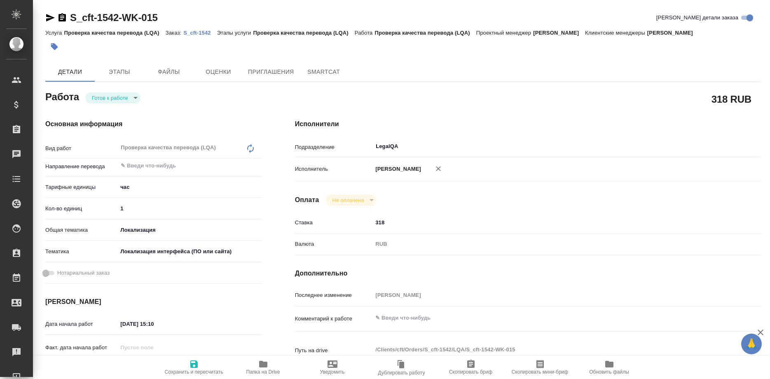
type textarea "x"
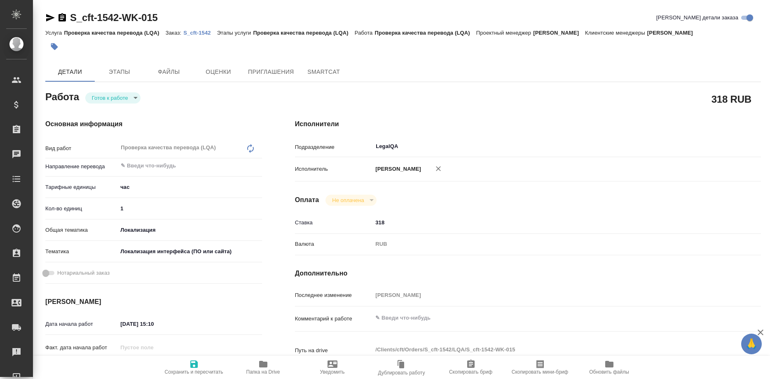
type textarea "x"
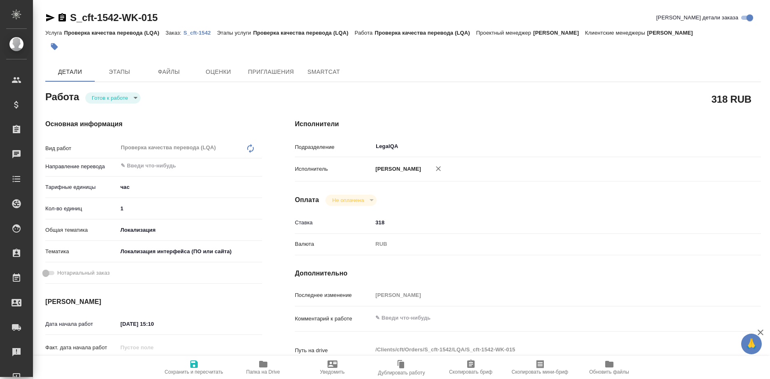
type textarea "x"
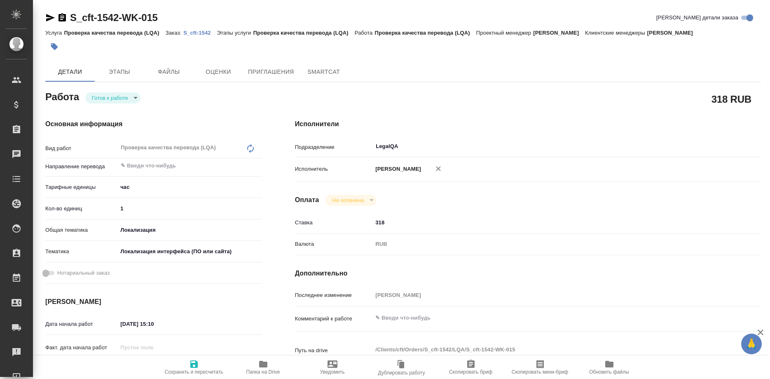
type textarea "x"
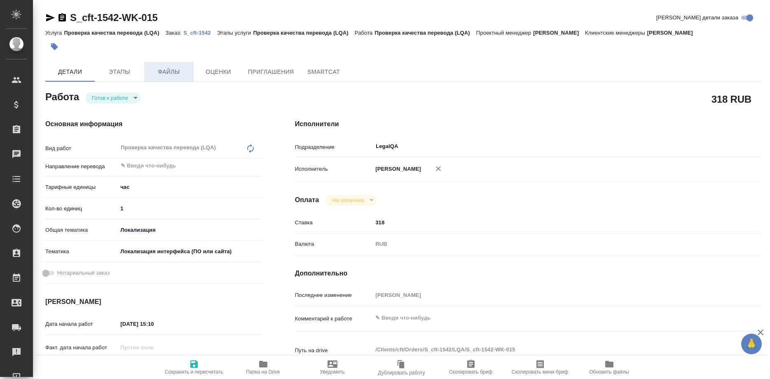
type textarea "x"
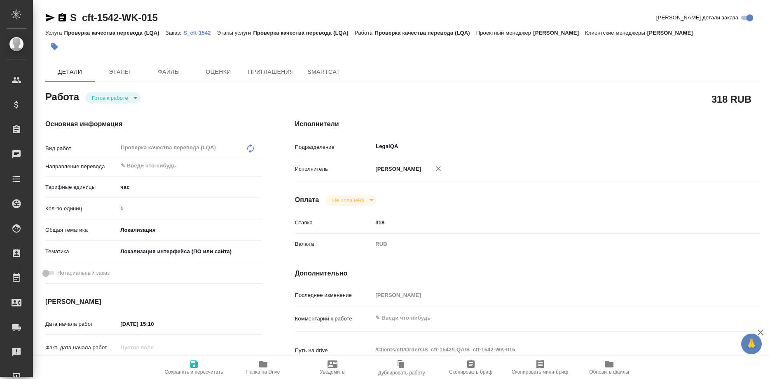
type textarea "x"
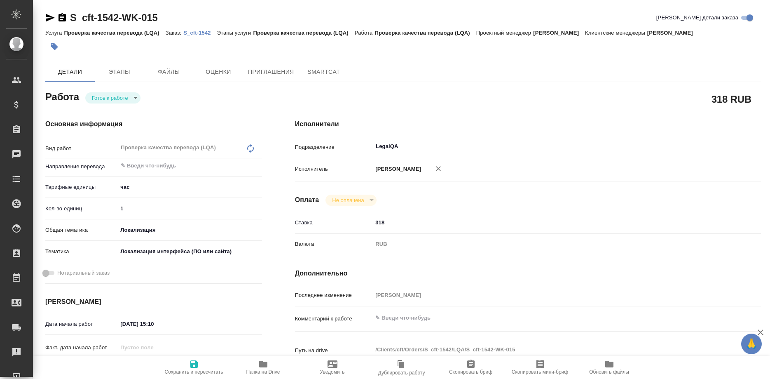
click at [193, 33] on p "S_cft-1542" at bounding box center [199, 33] width 33 height 6
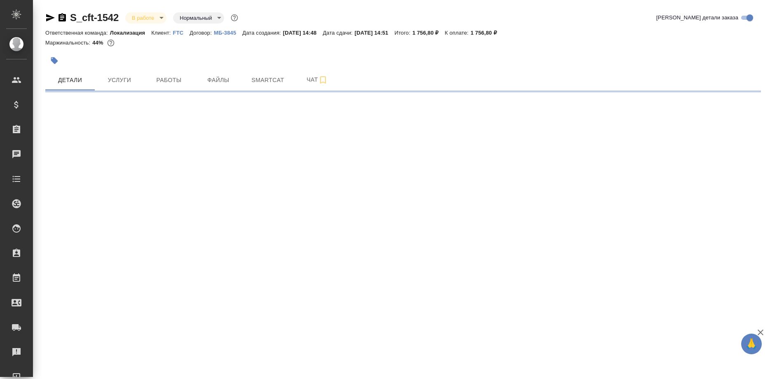
select select "RU"
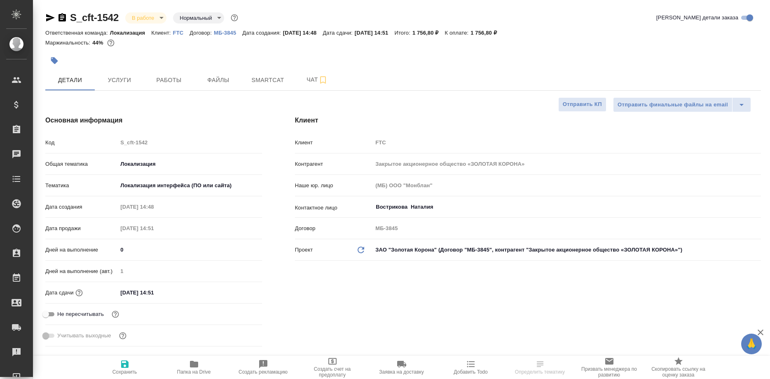
type textarea "x"
type input "[PERSON_NAME]"
type input "Сеитов Павел"
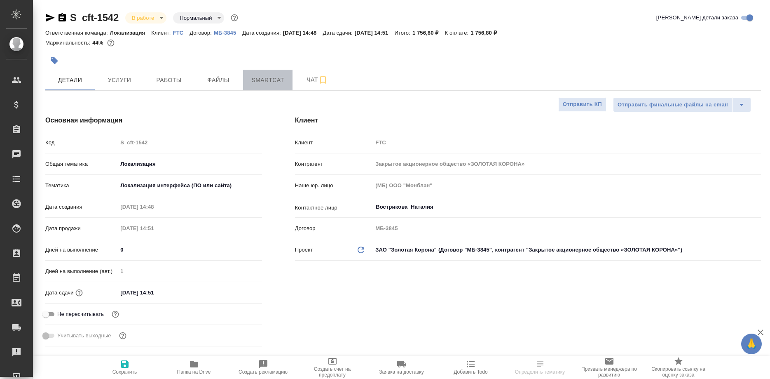
click at [267, 85] on button "Smartcat" at bounding box center [267, 80] width 49 height 21
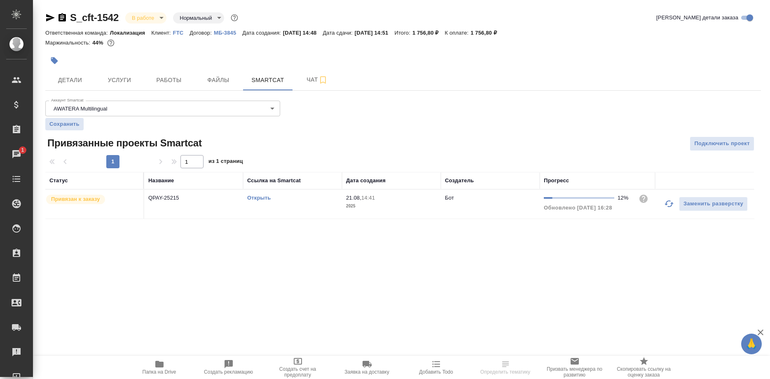
click at [658, 201] on td "Заменить разверстку" at bounding box center [704, 204] width 99 height 29
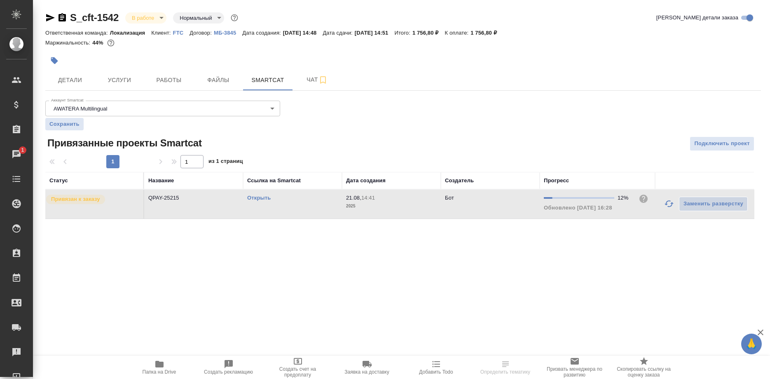
click at [664, 204] on button "button" at bounding box center [669, 204] width 20 height 20
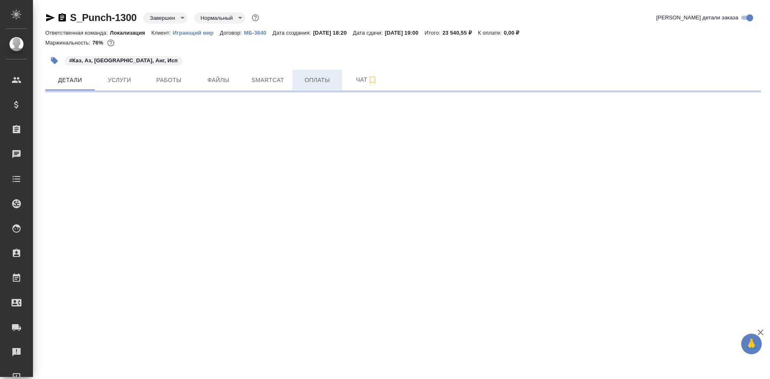
select select "RU"
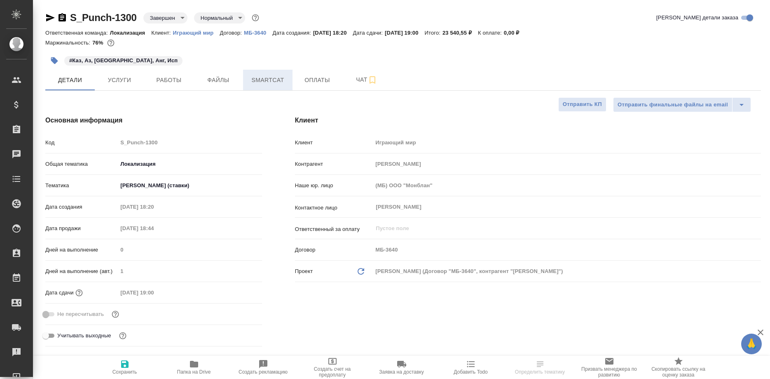
type textarea "x"
click at [274, 81] on span "Smartcat" at bounding box center [268, 80] width 40 height 10
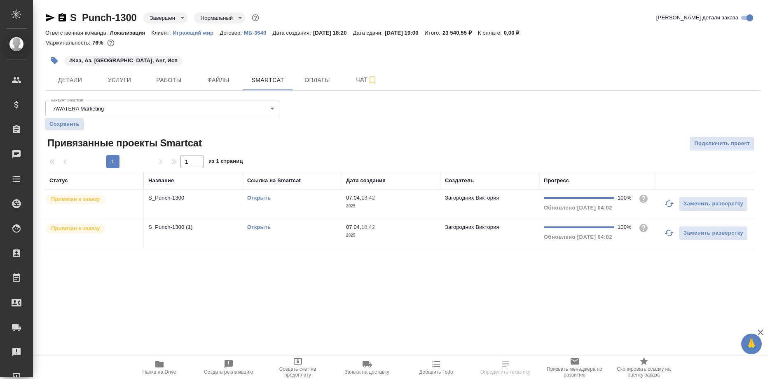
click at [260, 196] on link "Открыть" at bounding box center [258, 197] width 23 height 6
click at [260, 198] on link "Открыть" at bounding box center [258, 197] width 23 height 6
click at [261, 197] on link "Открыть" at bounding box center [258, 197] width 23 height 6
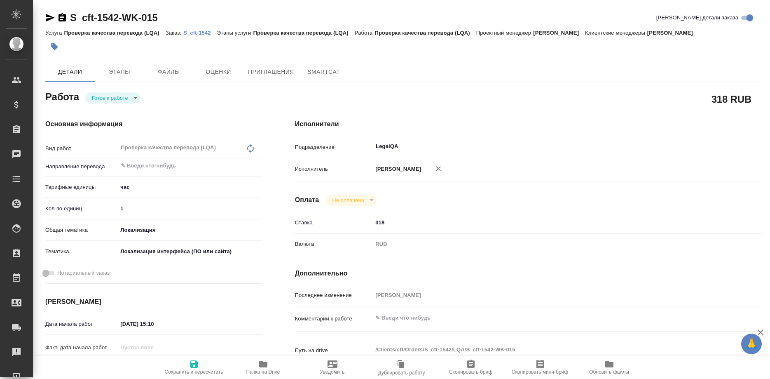
type textarea "x"
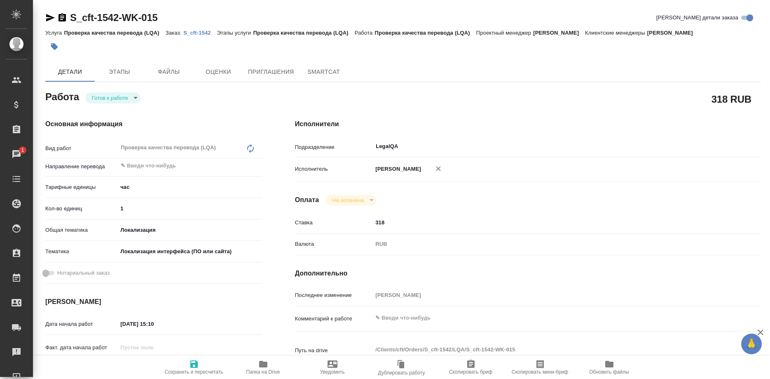
click at [194, 34] on p "S_cft-1542" at bounding box center [199, 33] width 33 height 6
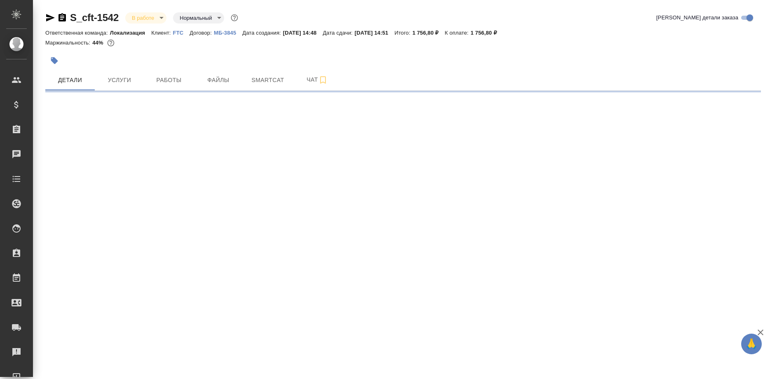
select select "RU"
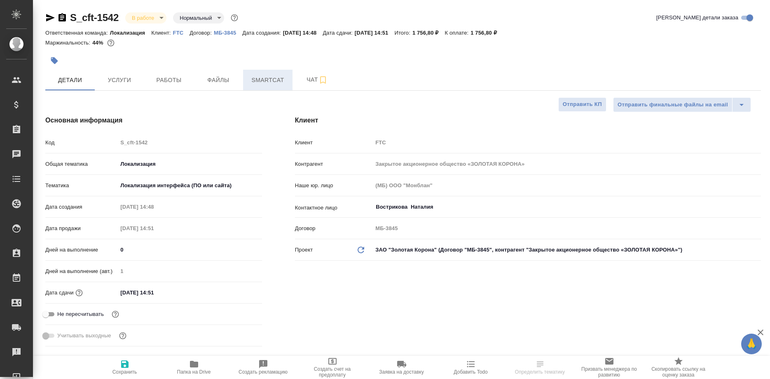
type textarea "x"
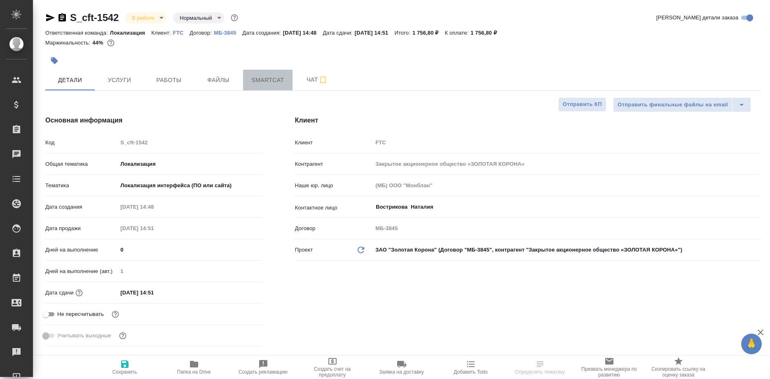
type textarea "x"
click at [272, 82] on span "Smartcat" at bounding box center [268, 80] width 40 height 10
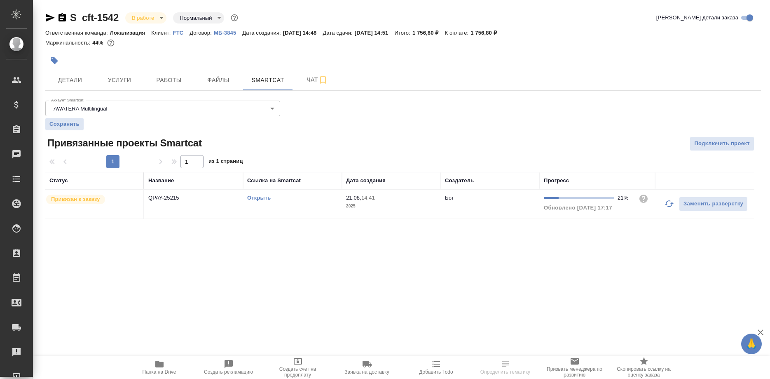
click at [260, 196] on link "Открыть" at bounding box center [258, 197] width 23 height 6
